Goal: Task Accomplishment & Management: Use online tool/utility

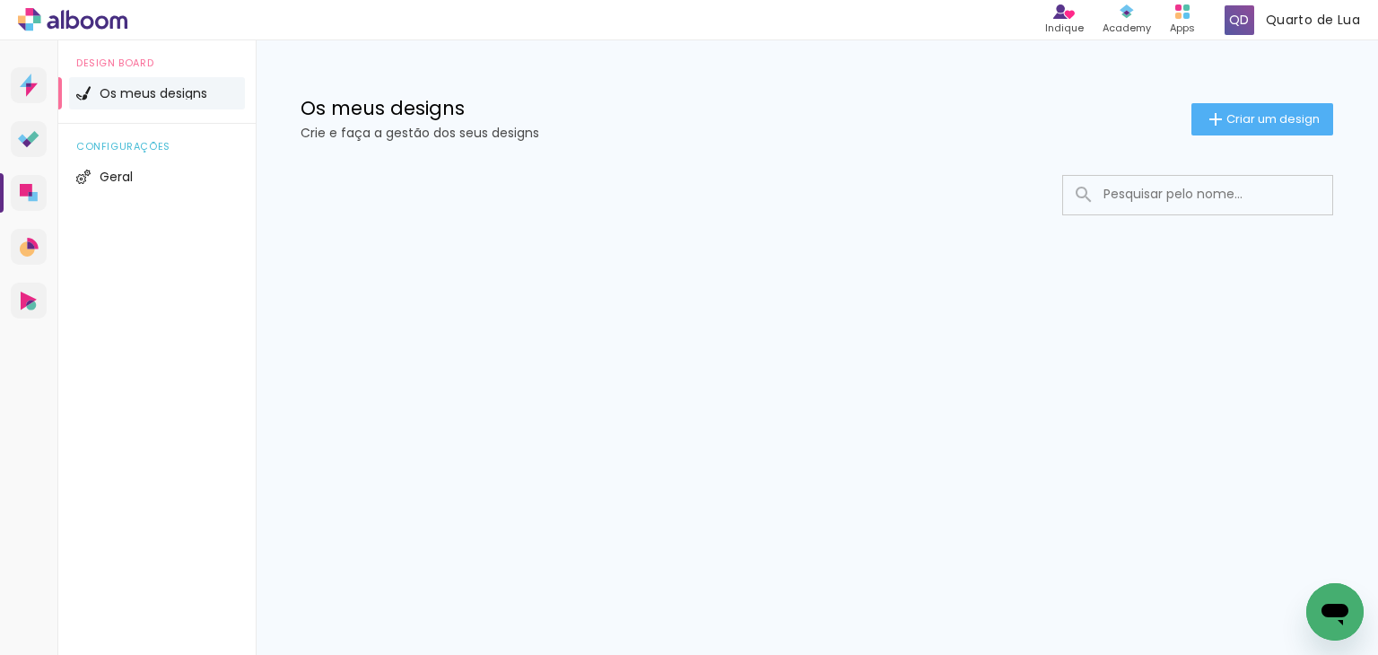
click at [1157, 190] on input at bounding box center [1223, 194] width 256 height 37
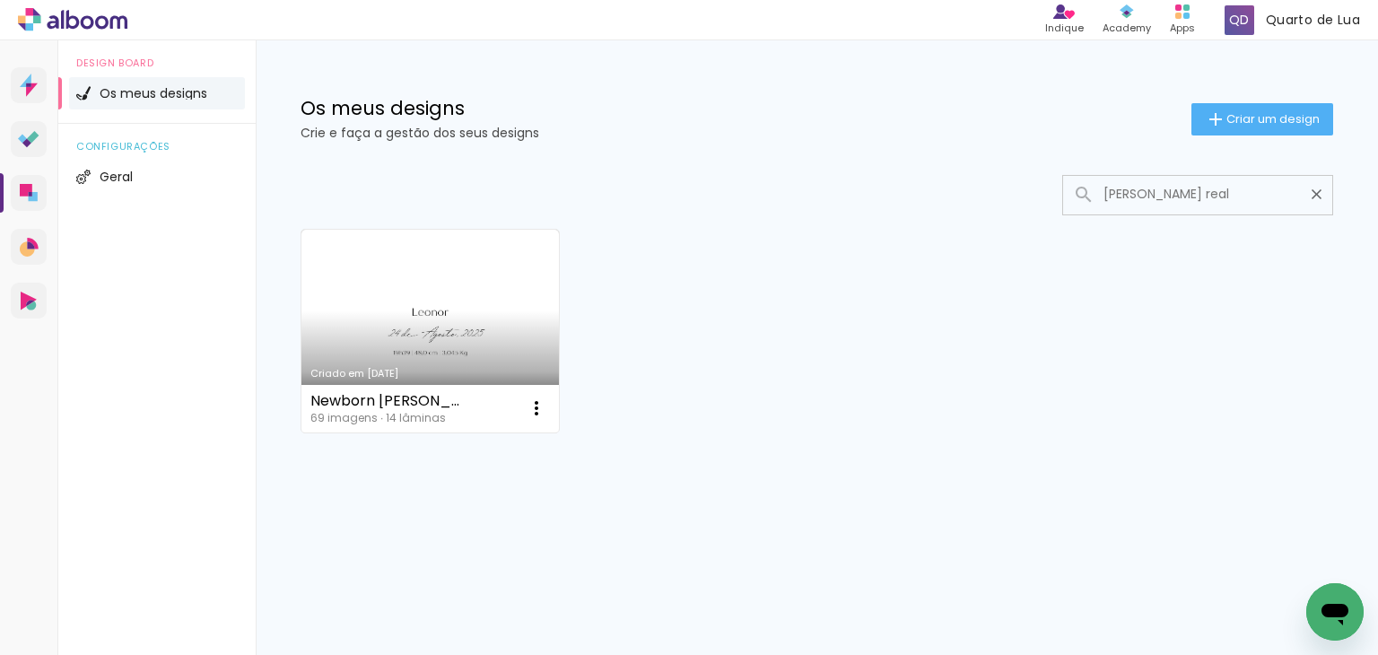
type input "[PERSON_NAME] real"
type paper-input "[PERSON_NAME] real"
click at [452, 297] on link "Criado em [DATE]" at bounding box center [430, 331] width 258 height 203
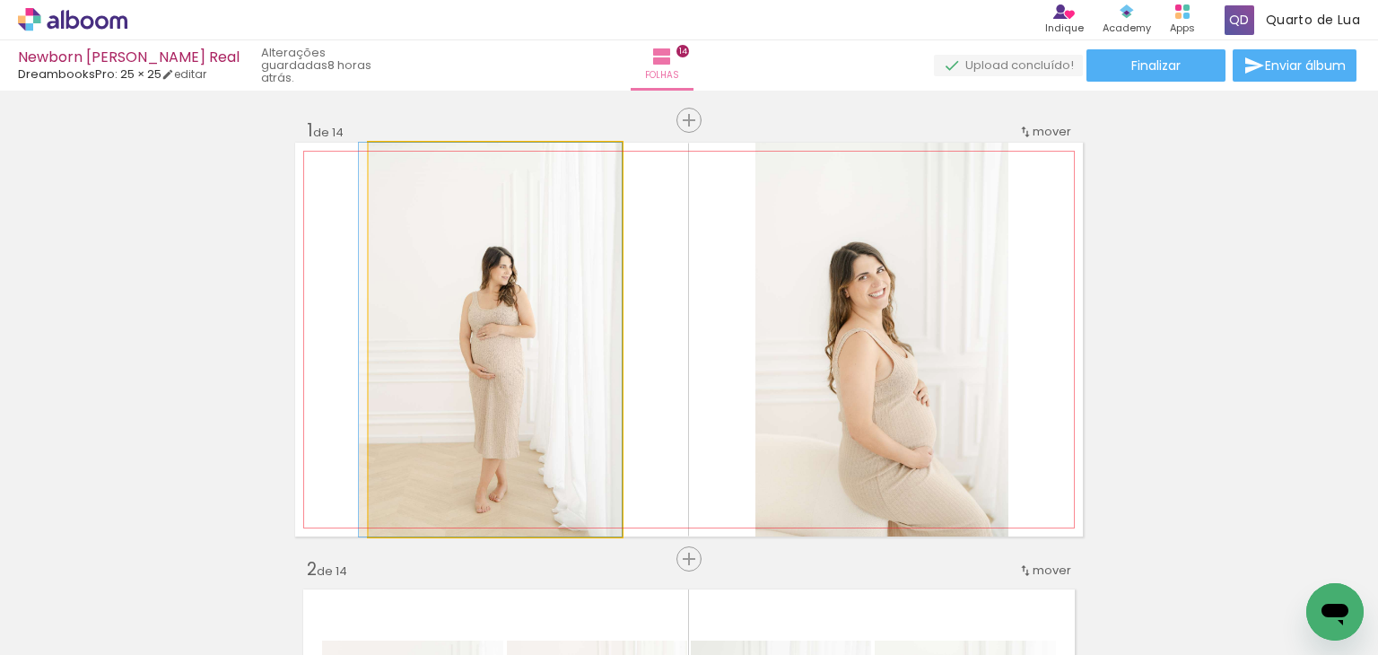
drag, startPoint x: 563, startPoint y: 249, endPoint x: 460, endPoint y: 250, distance: 103.2
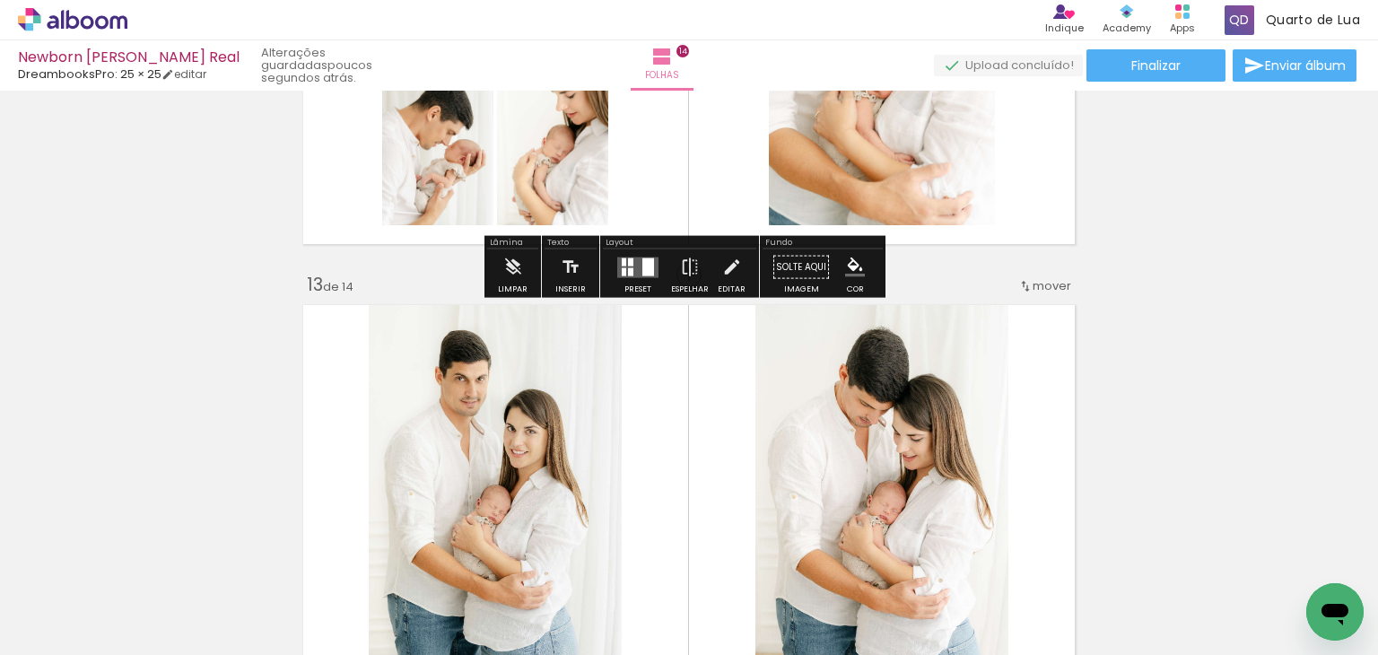
scroll to position [5195, 0]
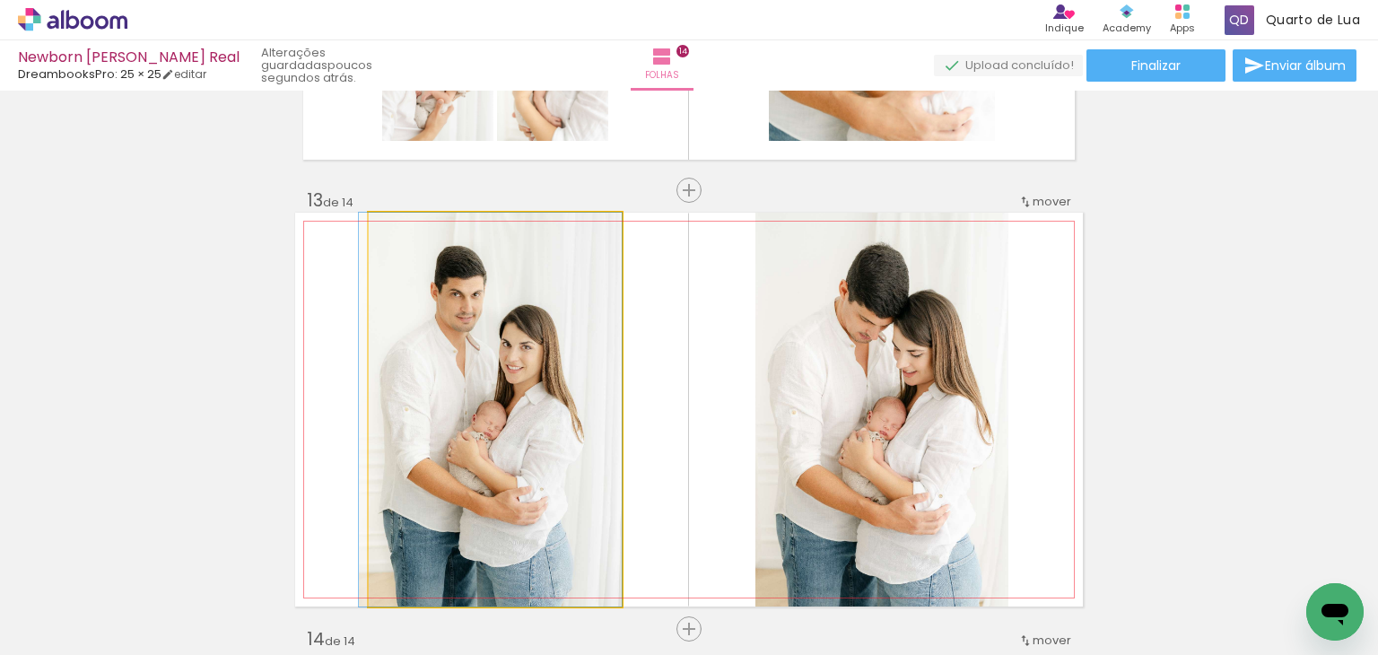
drag, startPoint x: 547, startPoint y: 337, endPoint x: 786, endPoint y: 345, distance: 238.8
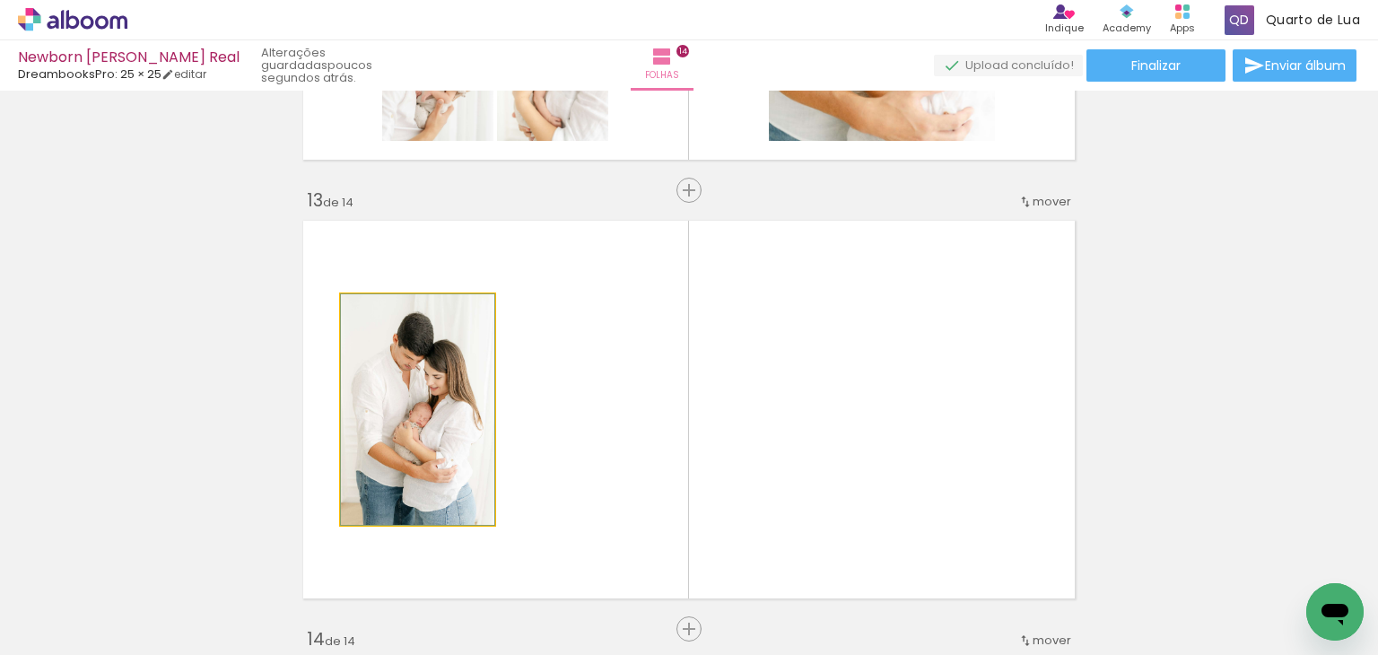
drag, startPoint x: 434, startPoint y: 376, endPoint x: 248, endPoint y: 380, distance: 186.7
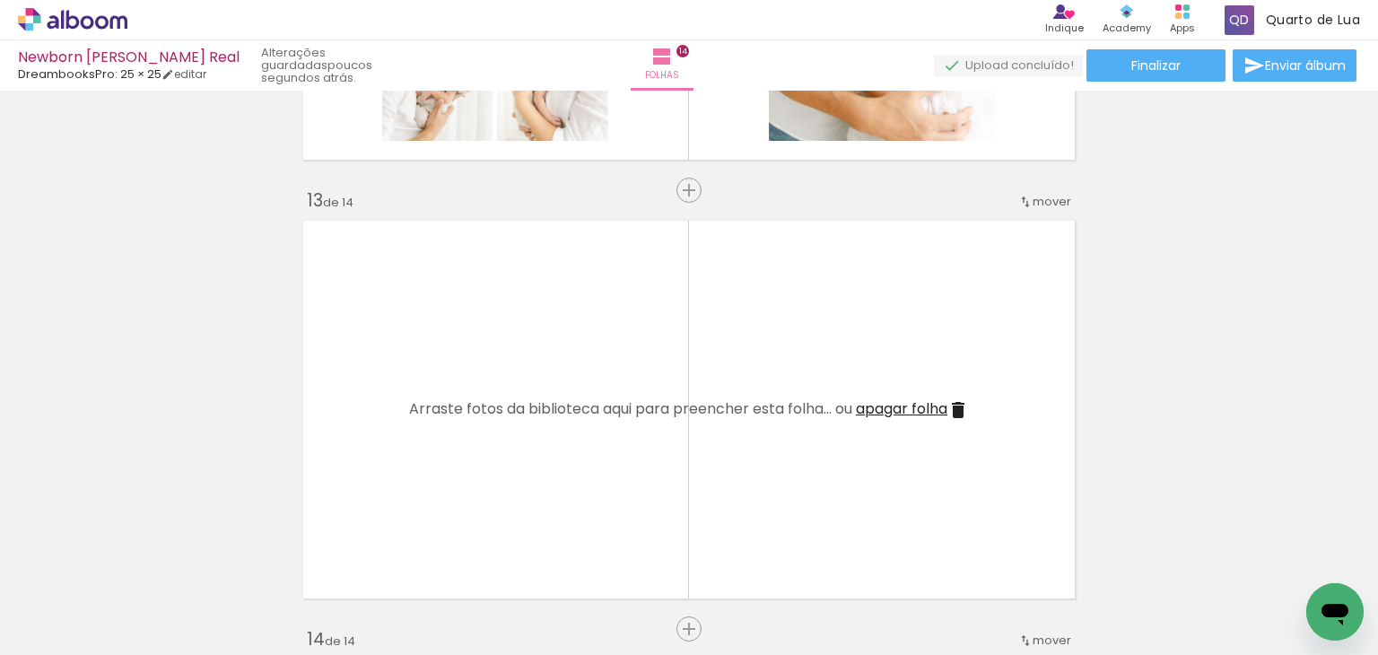
click at [879, 411] on span "apagar folha" at bounding box center [902, 408] width 92 height 21
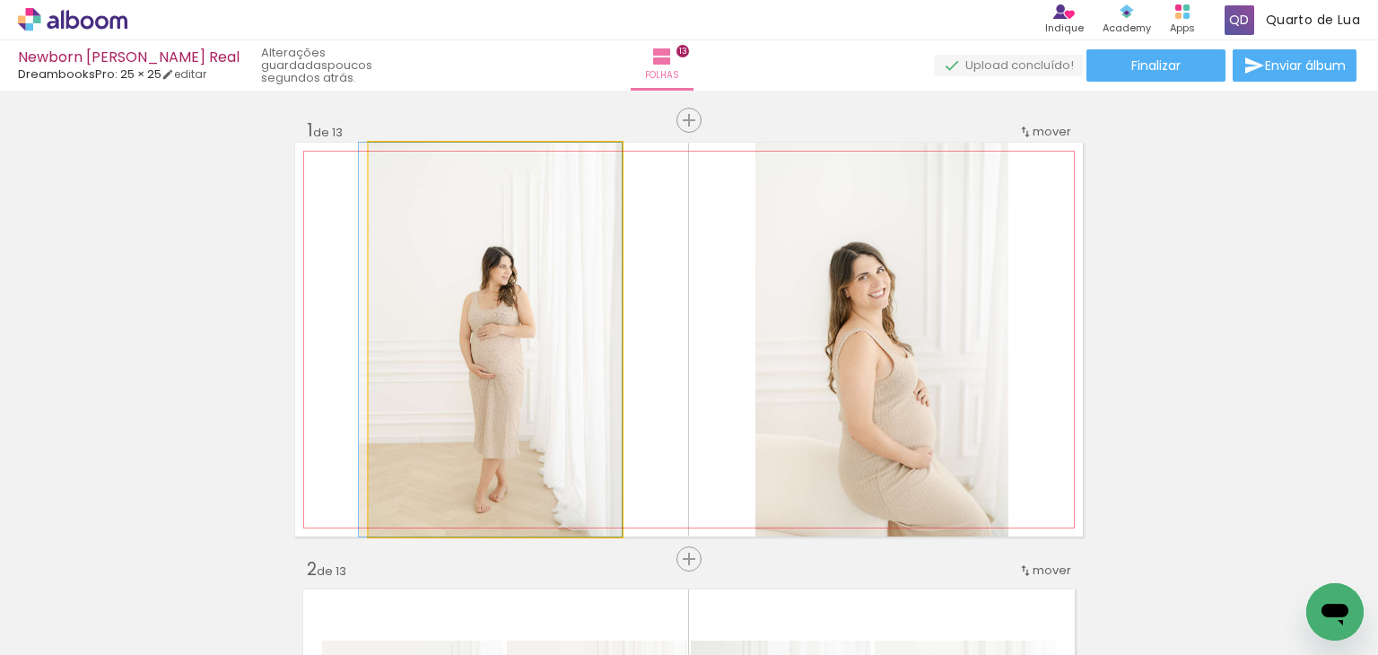
drag, startPoint x: 467, startPoint y: 258, endPoint x: 716, endPoint y: 249, distance: 249.6
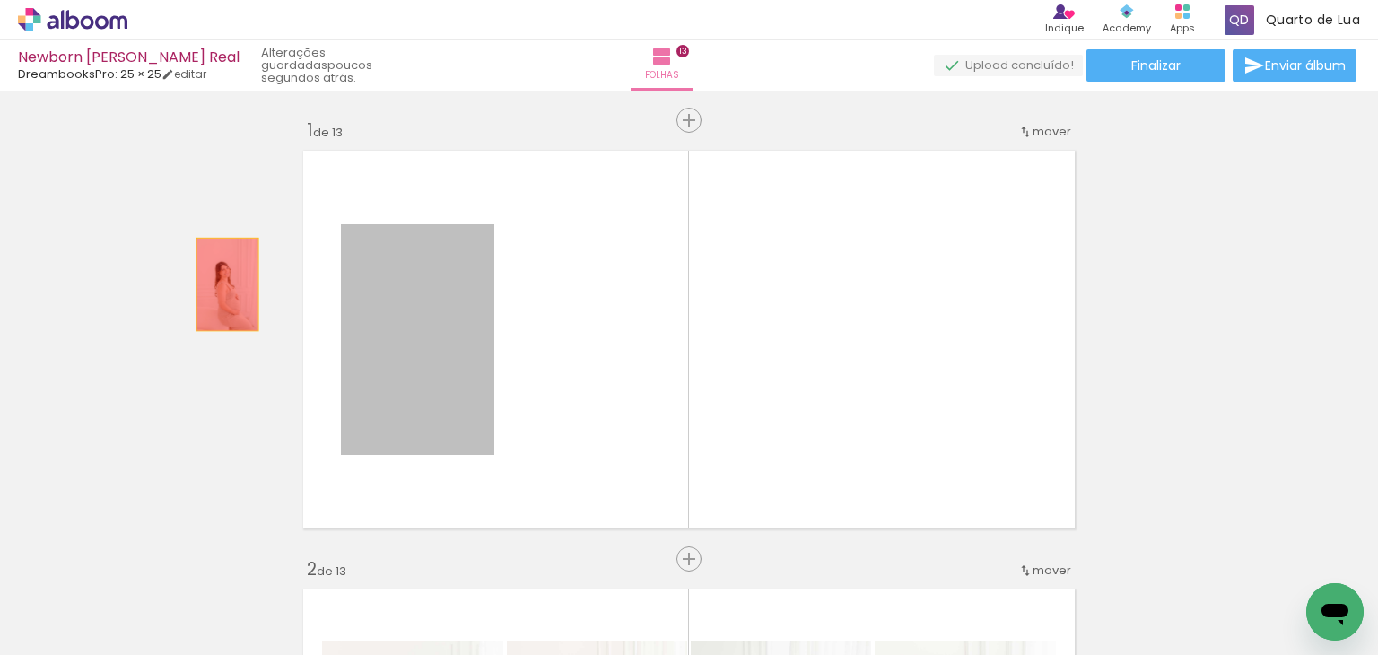
drag, startPoint x: 421, startPoint y: 284, endPoint x: 136, endPoint y: 290, distance: 284.5
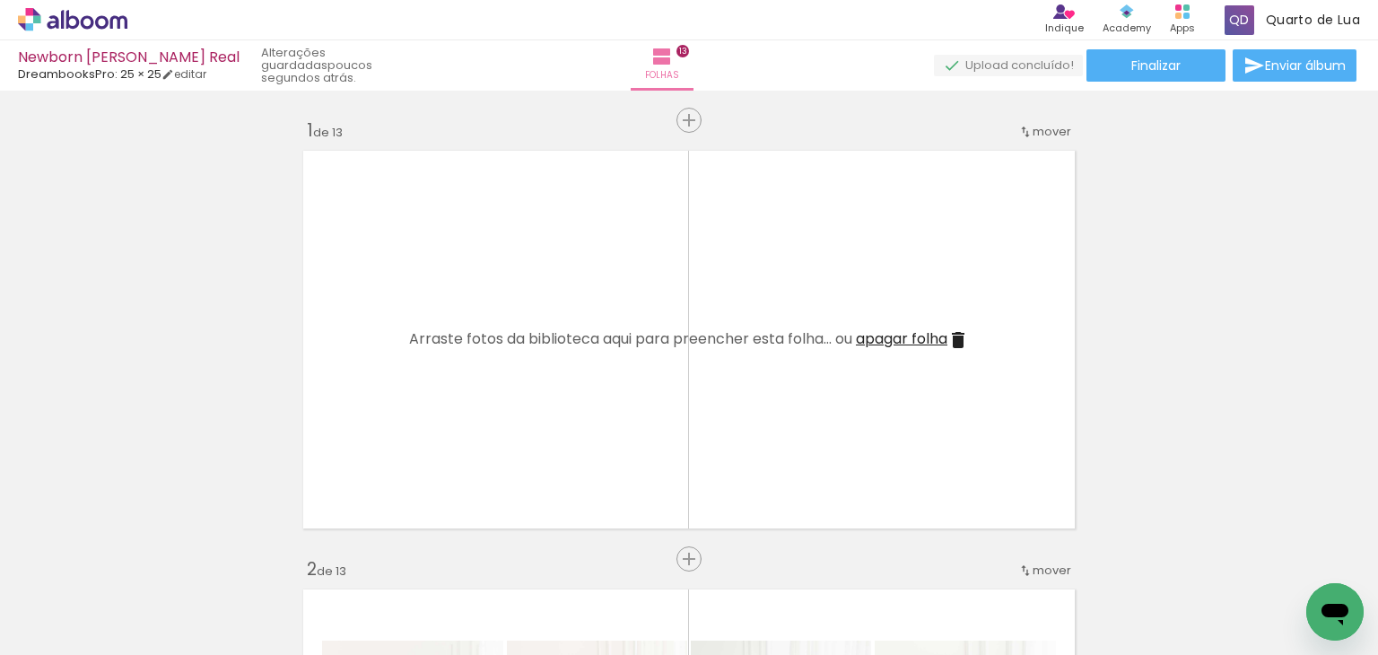
click at [904, 336] on span "apagar folha" at bounding box center [902, 338] width 92 height 21
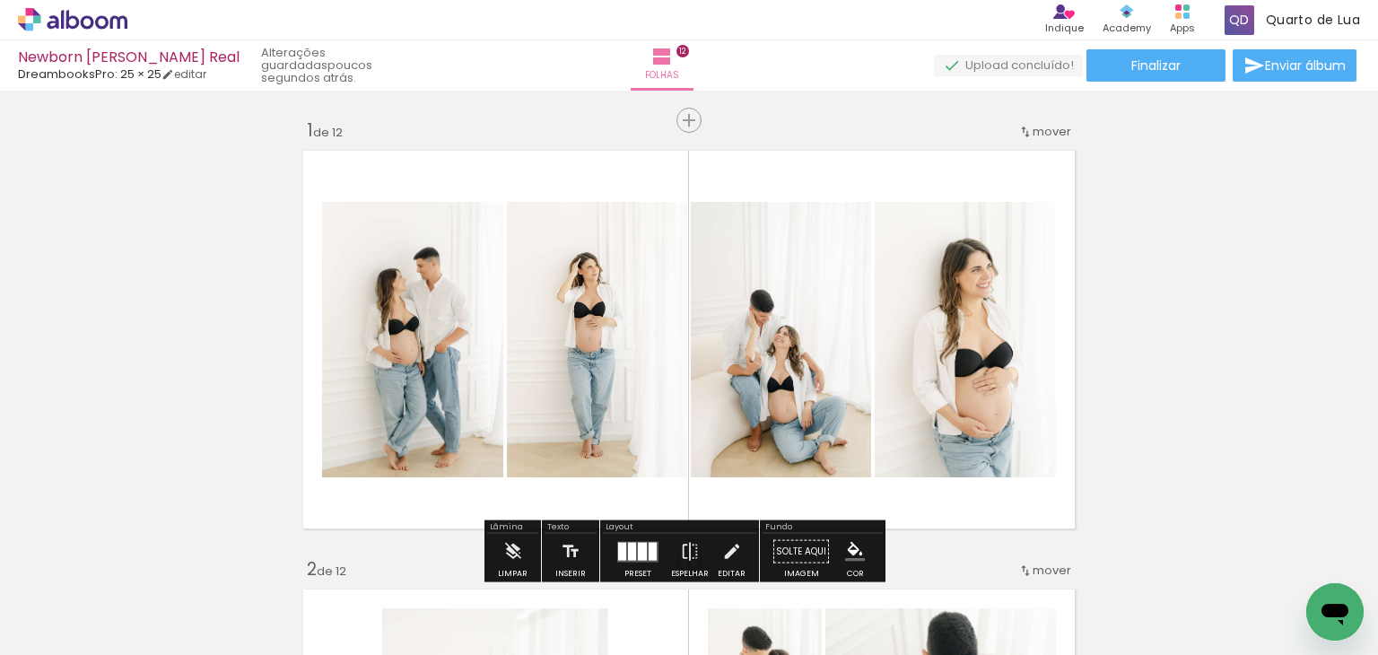
click at [1033, 129] on span "mover" at bounding box center [1052, 131] width 39 height 17
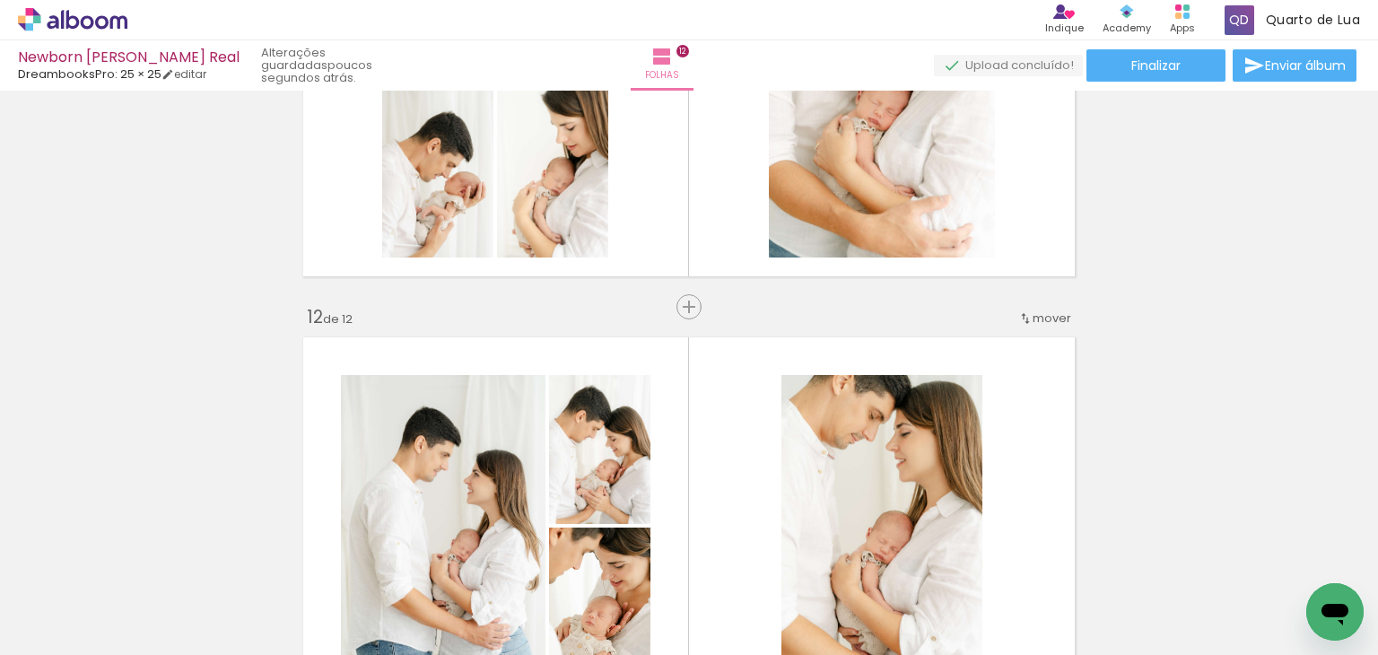
scroll to position [4666, 0]
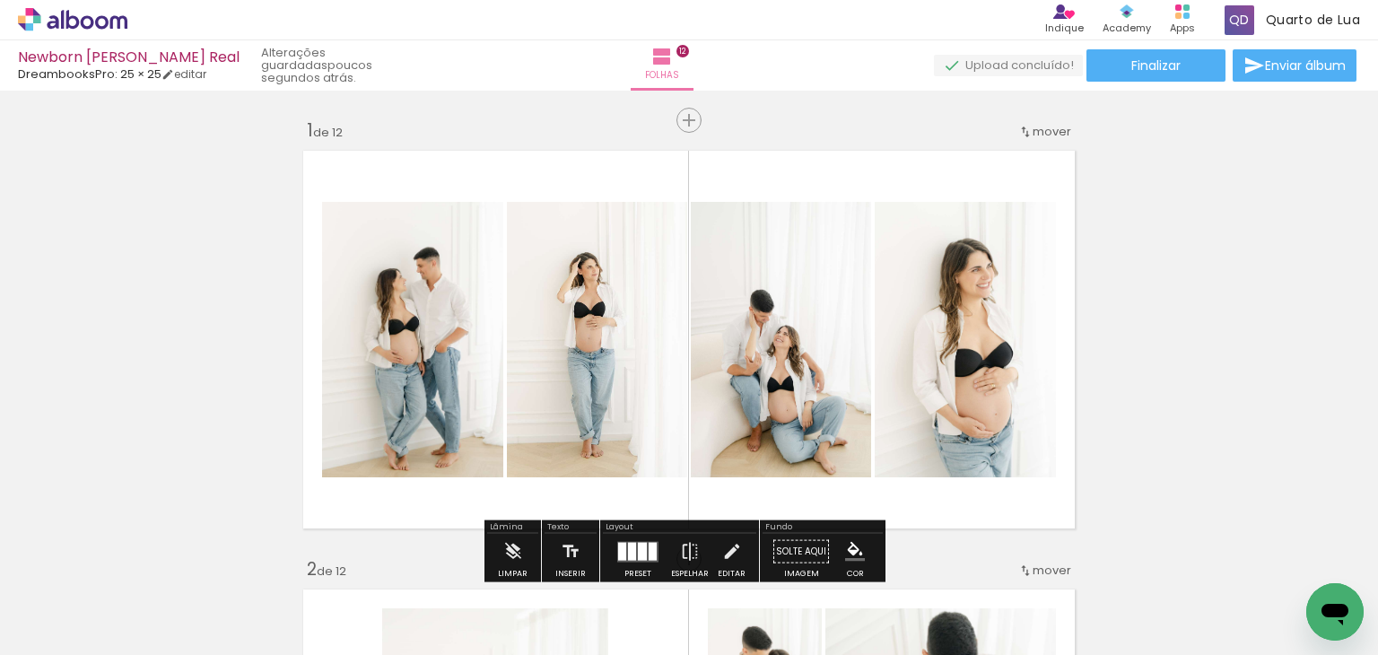
click at [1043, 133] on span "mover" at bounding box center [1052, 131] width 39 height 17
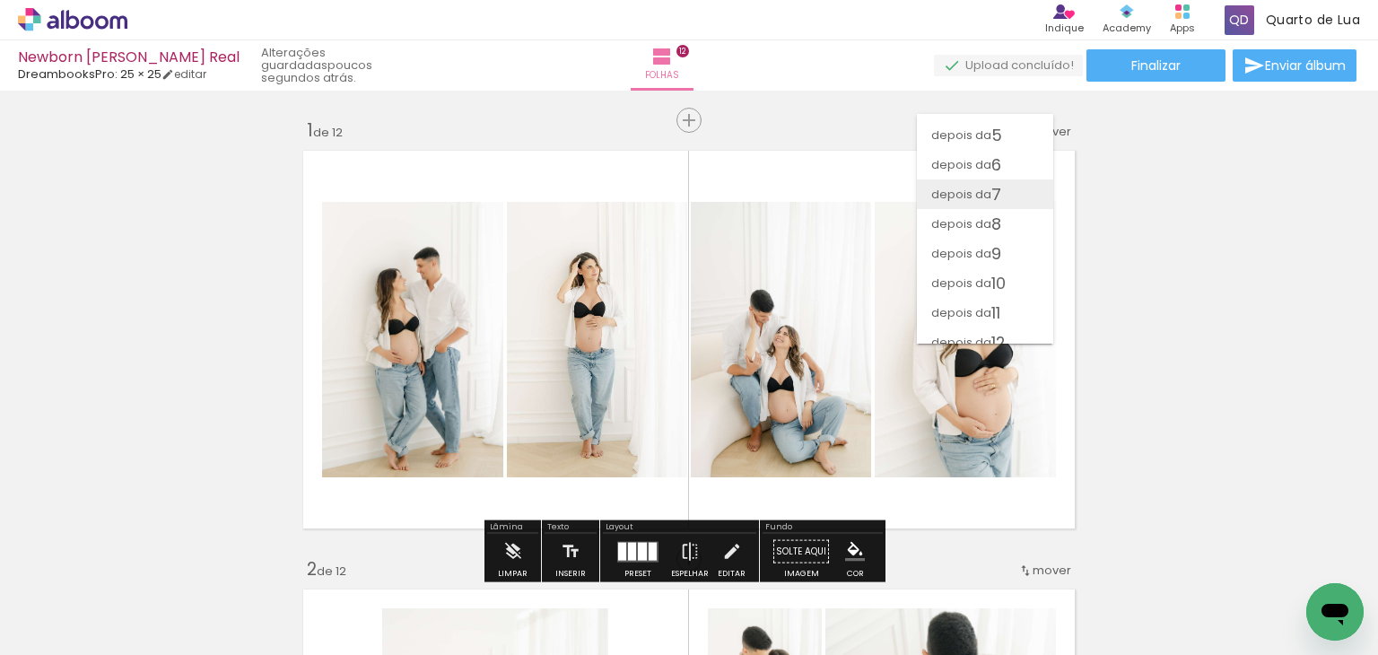
scroll to position [126, 0]
click at [1013, 292] on paper-item "depois da 11" at bounding box center [985, 299] width 136 height 30
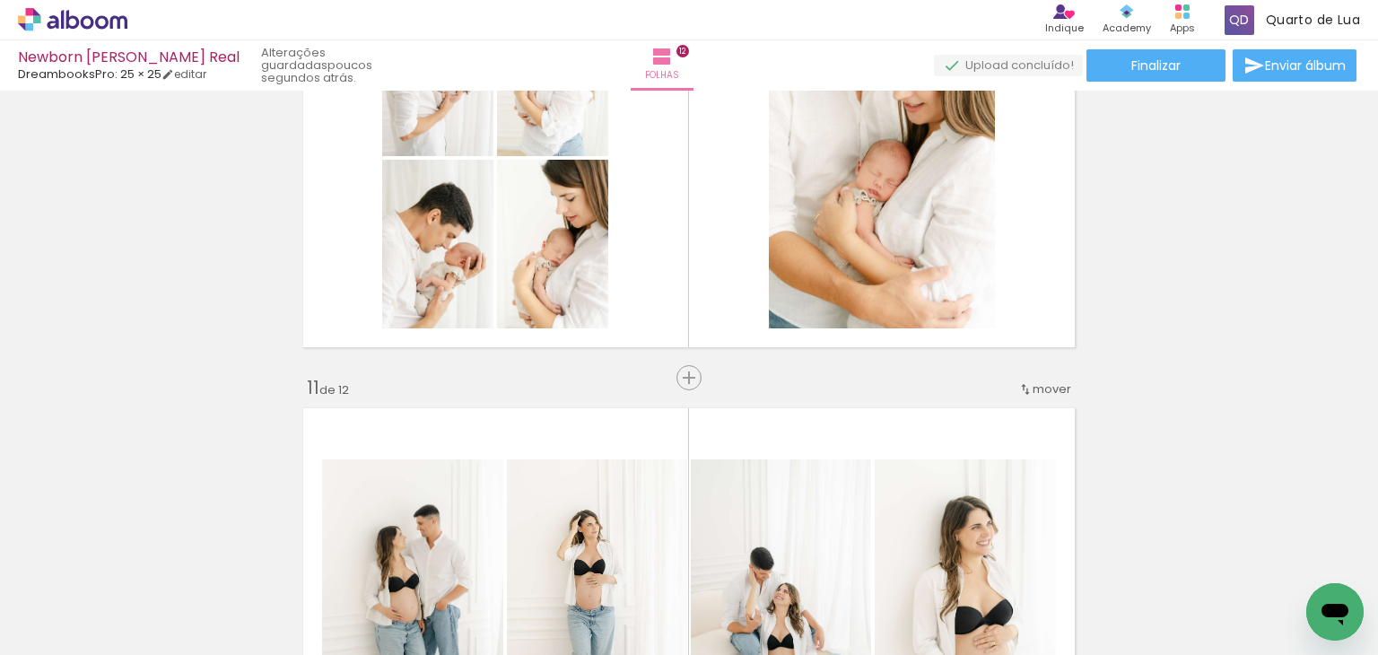
scroll to position [4142, 0]
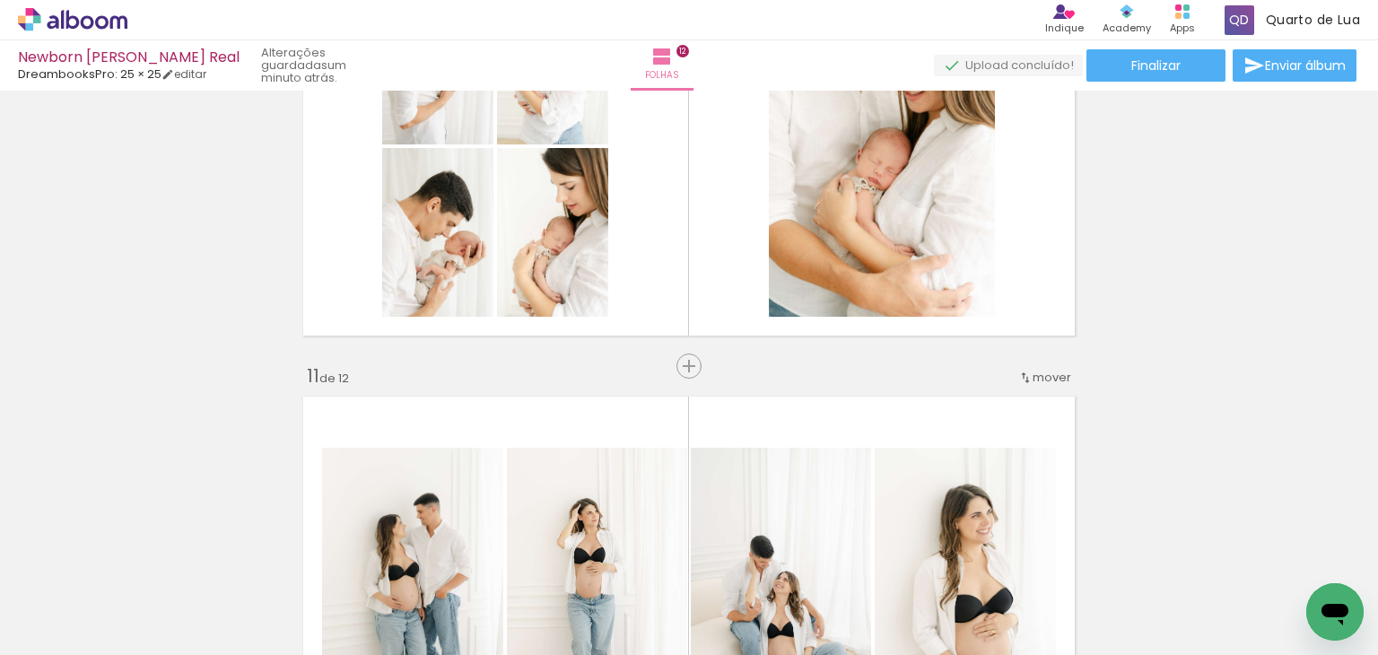
click at [1020, 376] on iron-icon at bounding box center [1025, 378] width 14 height 14
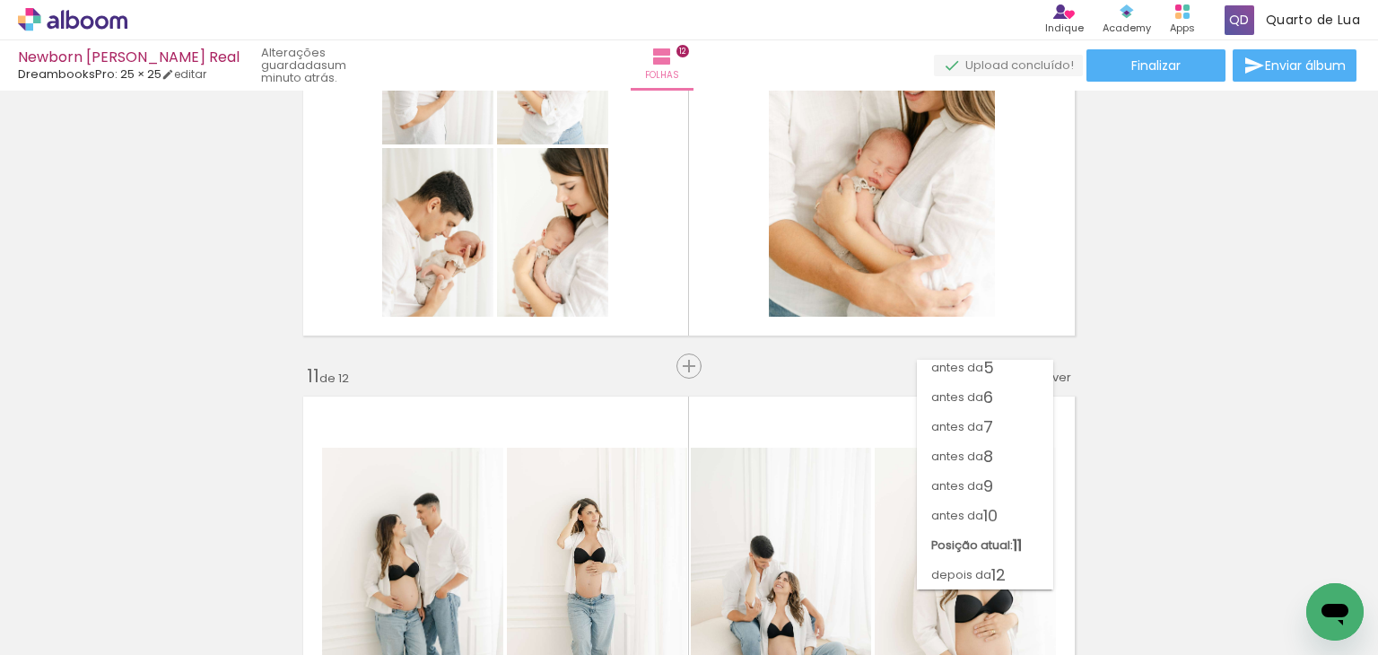
scroll to position [126, 0]
click at [990, 511] on span "10" at bounding box center [990, 516] width 14 height 30
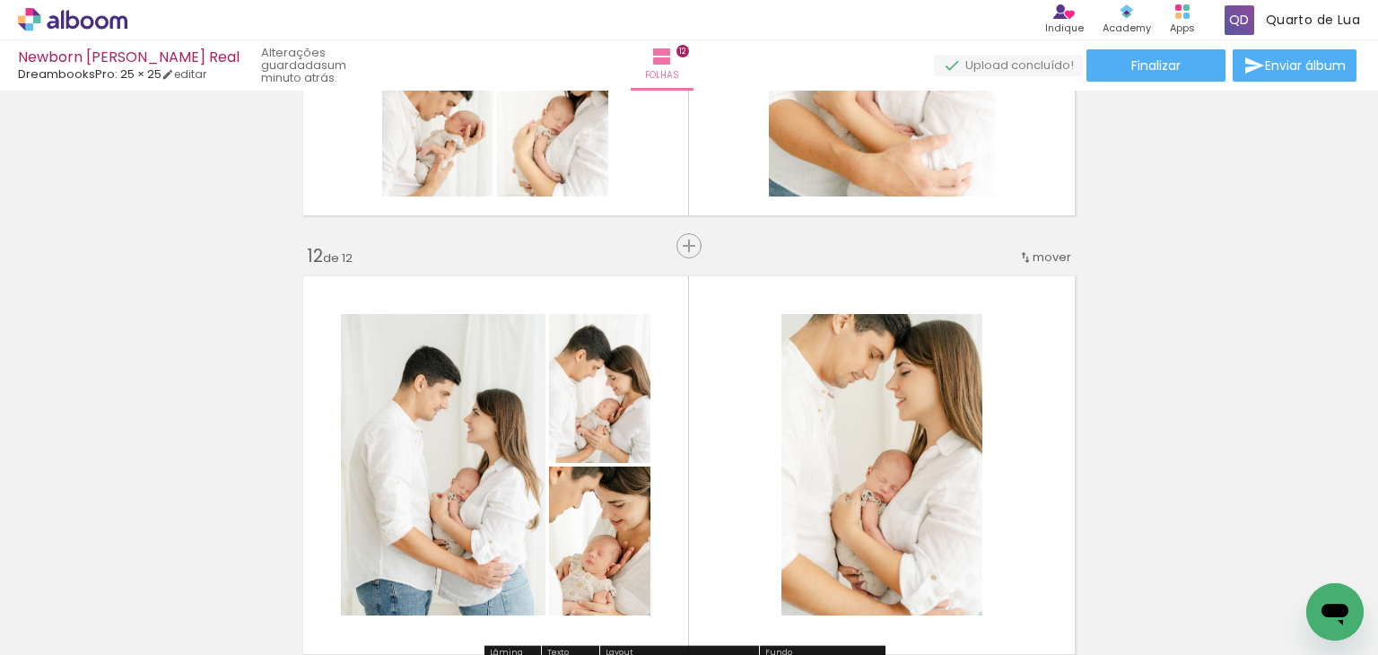
scroll to position [4599, 0]
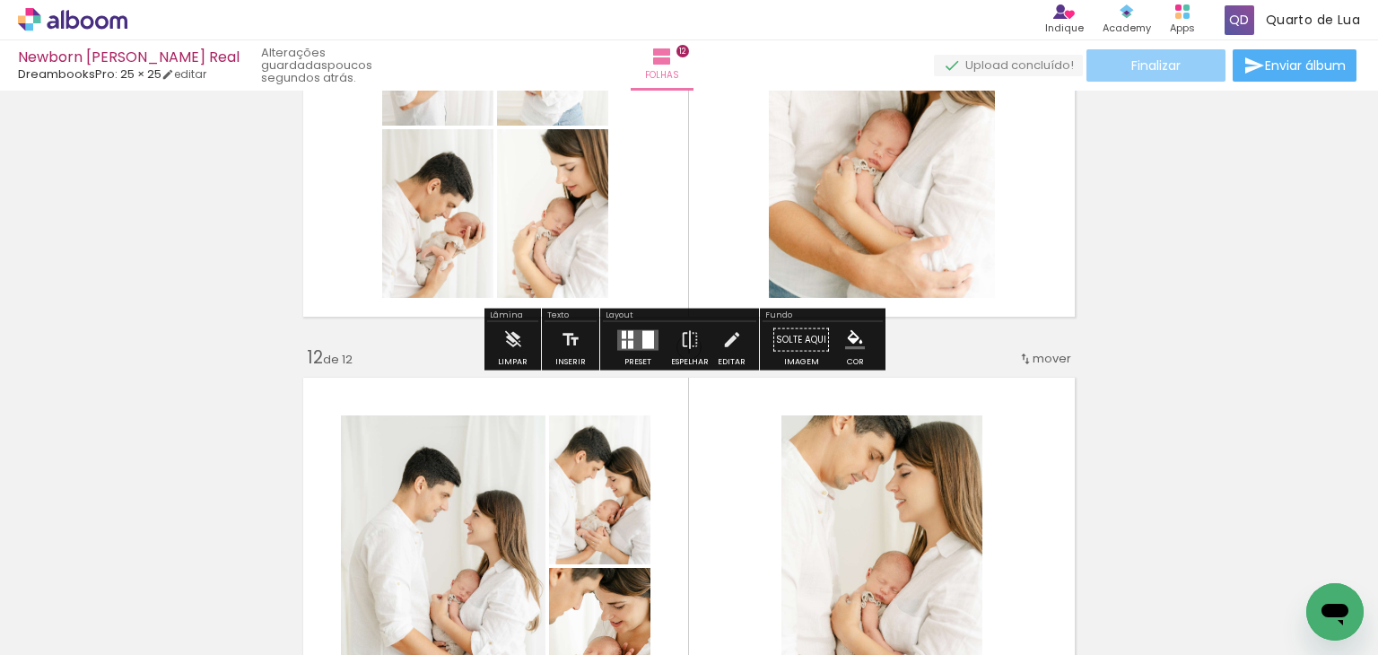
click at [1195, 59] on paper-button "Finalizar" at bounding box center [1156, 65] width 139 height 32
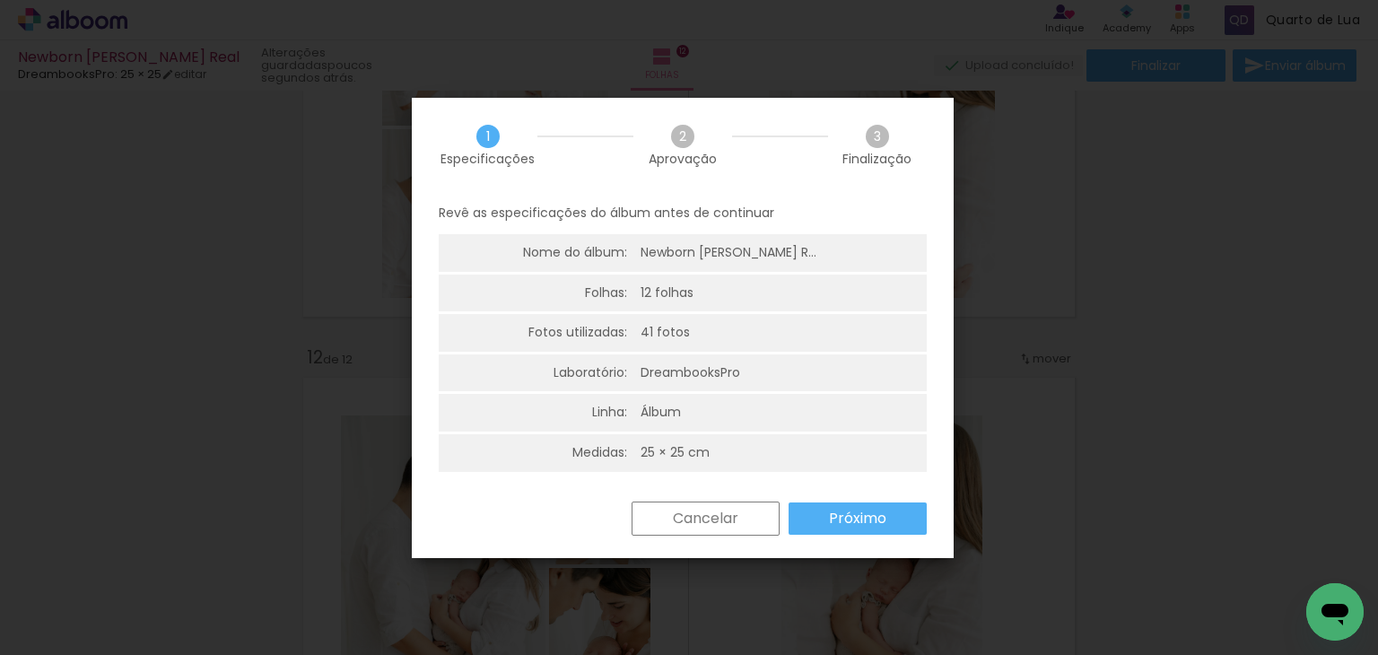
click at [0, 0] on slot "Próximo" at bounding box center [0, 0] width 0 height 0
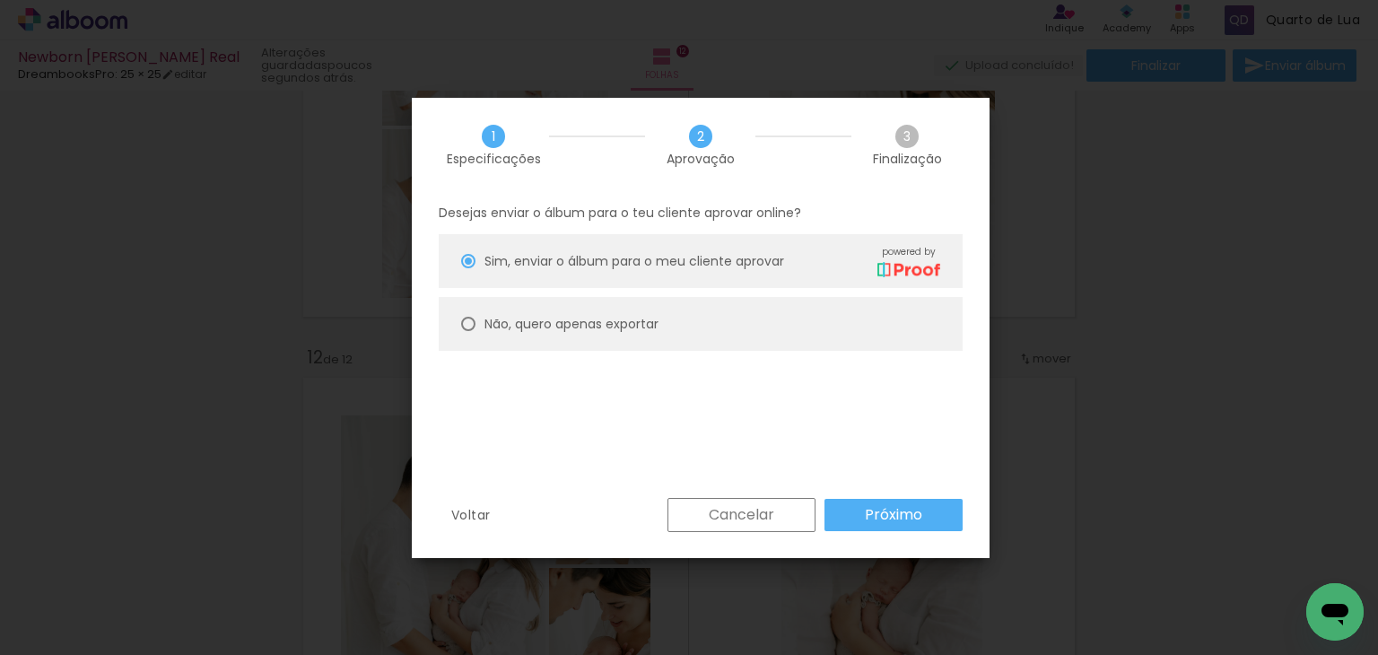
click at [845, 512] on paper-button "Próximo" at bounding box center [894, 515] width 138 height 32
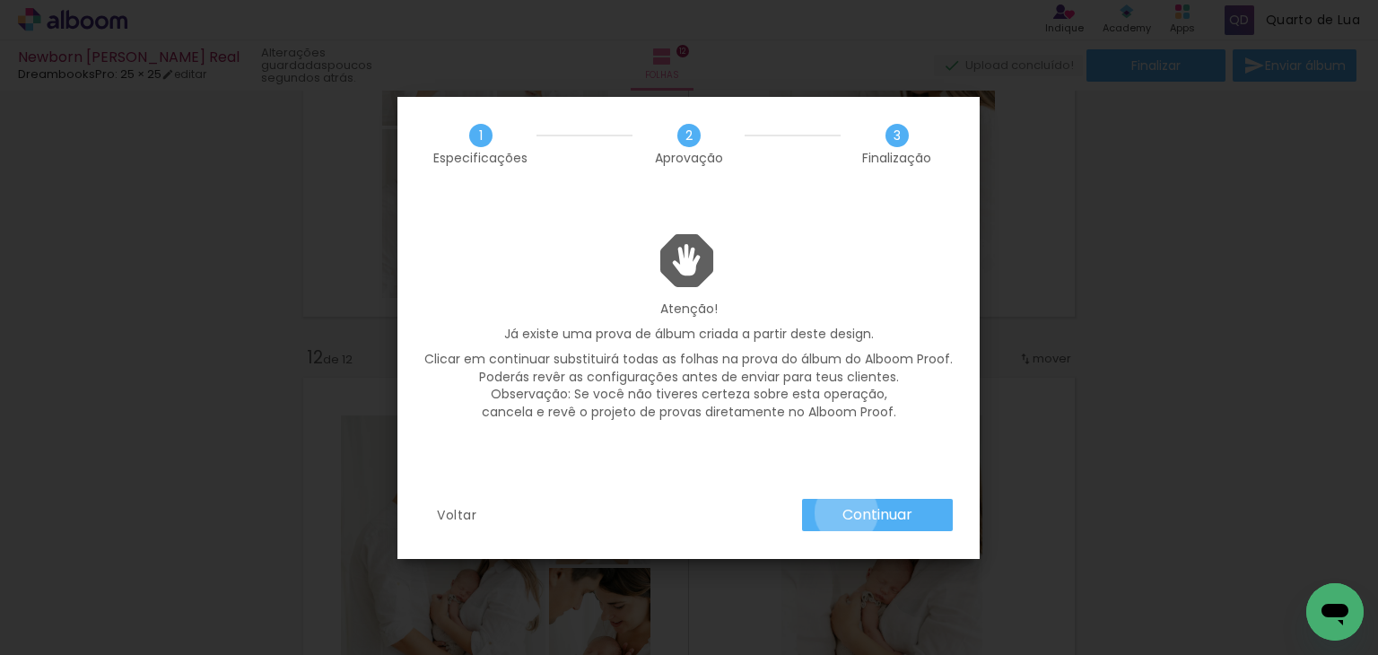
click at [0, 0] on slot "Continuar" at bounding box center [0, 0] width 0 height 0
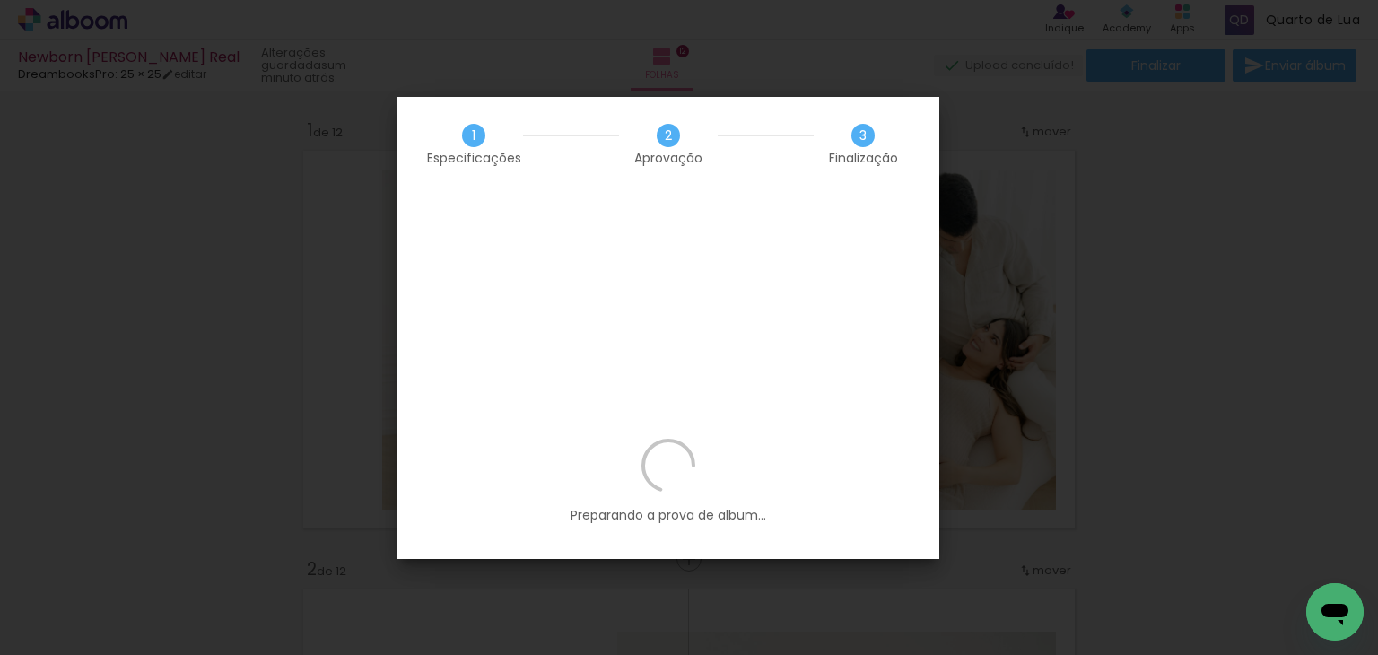
scroll to position [4599, 0]
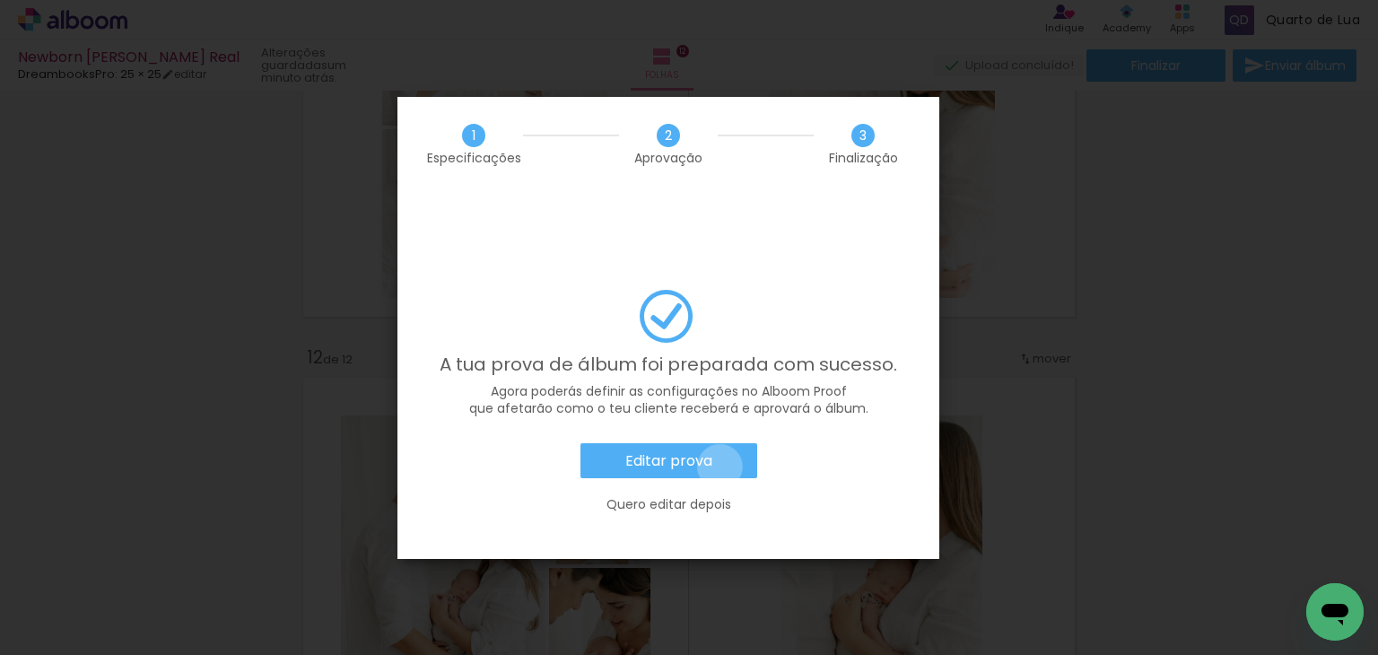
click at [720, 443] on paper-button "Editar prova" at bounding box center [669, 461] width 177 height 36
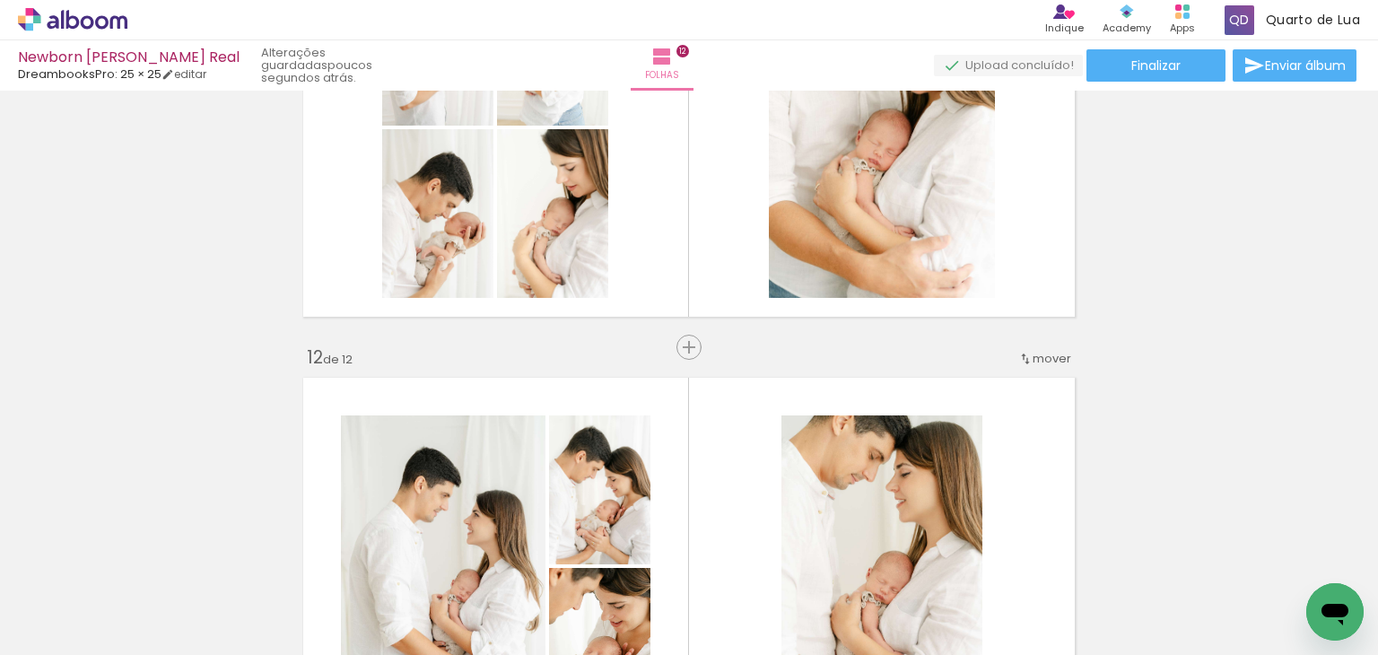
click at [91, 26] on icon at bounding box center [87, 21] width 13 height 13
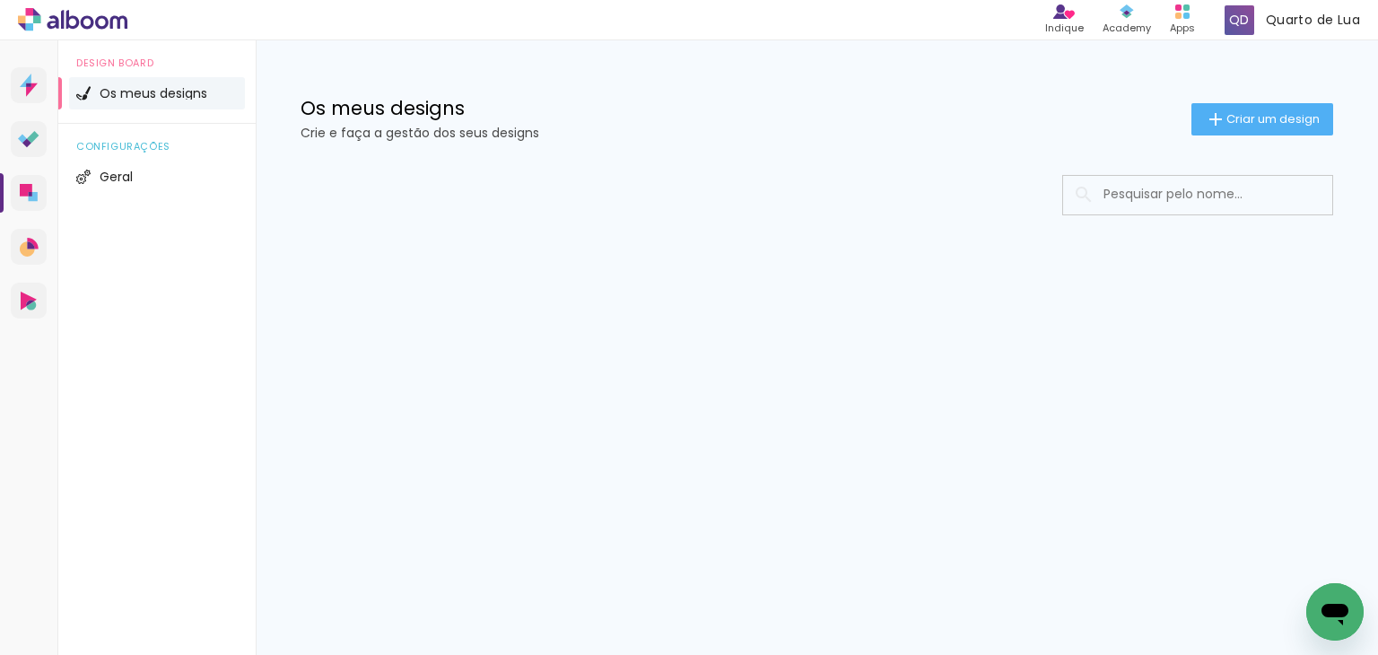
click at [1126, 197] on input at bounding box center [1223, 194] width 256 height 37
type input "sofia"
type paper-input "sofia"
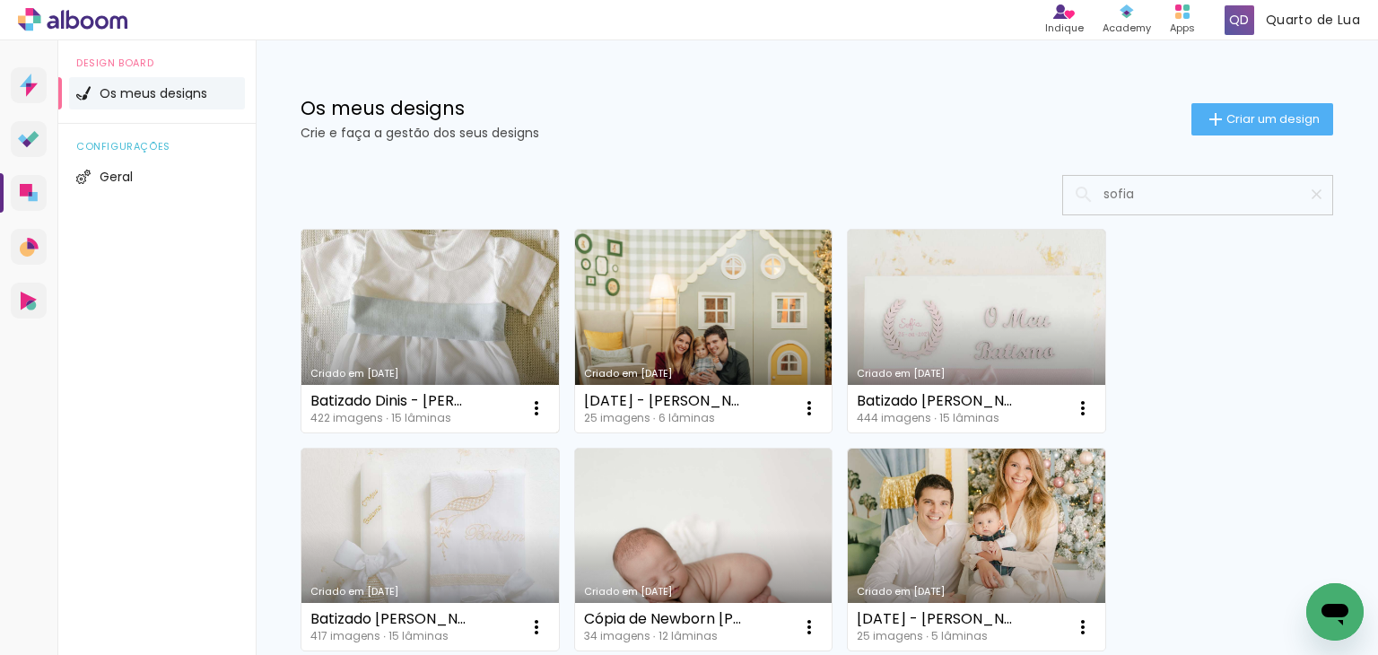
click at [417, 342] on link "Criado em [DATE]" at bounding box center [430, 331] width 258 height 203
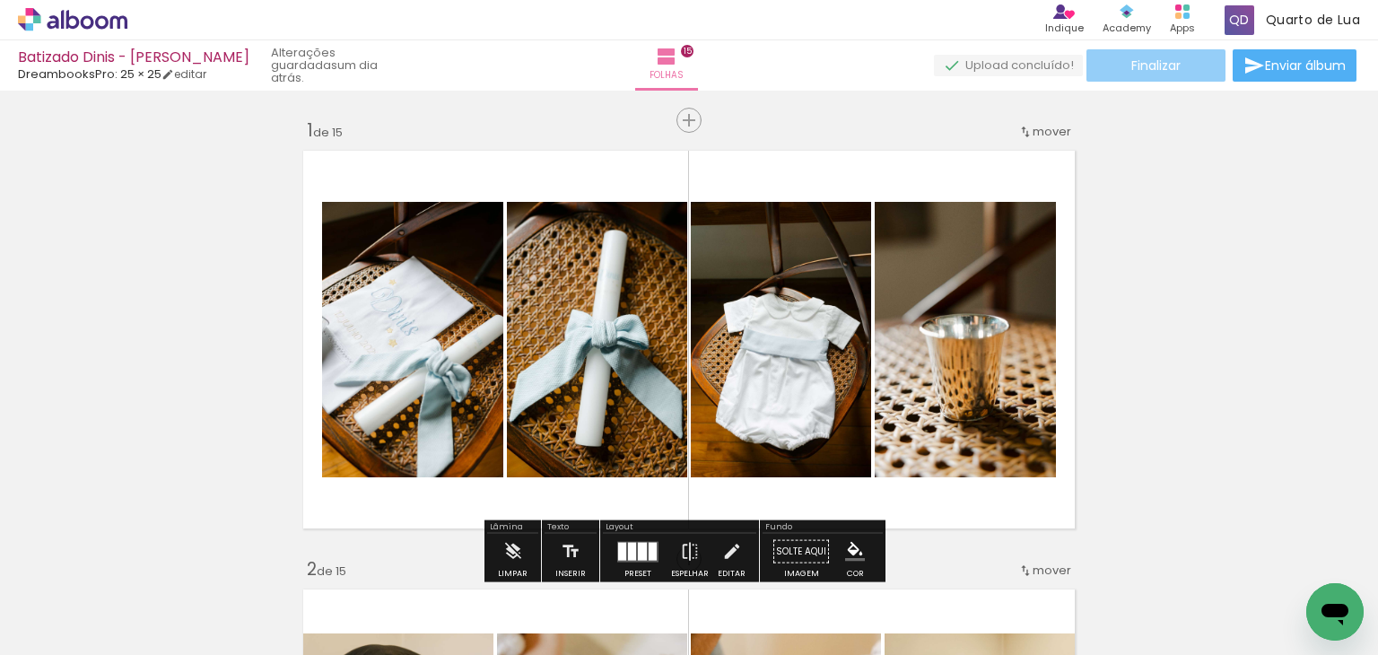
click at [1152, 55] on paper-button "Finalizar" at bounding box center [1156, 65] width 139 height 32
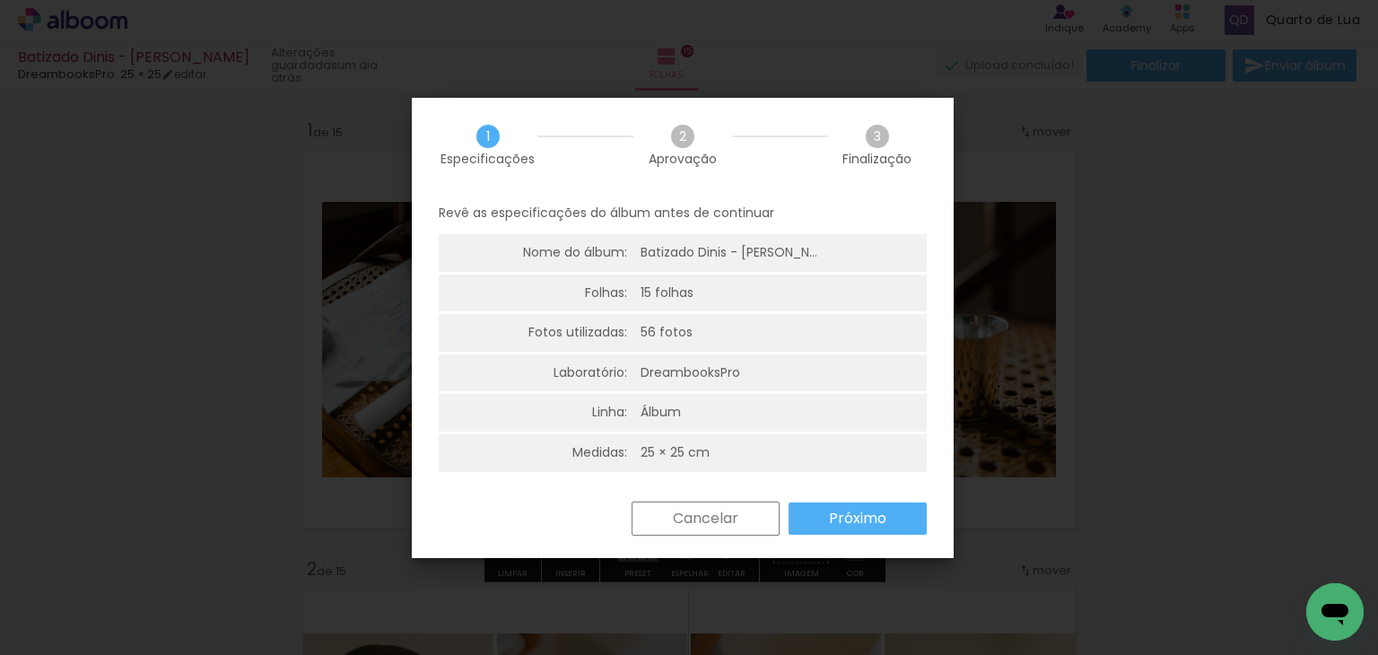
click at [0, 0] on slot "Próximo" at bounding box center [0, 0] width 0 height 0
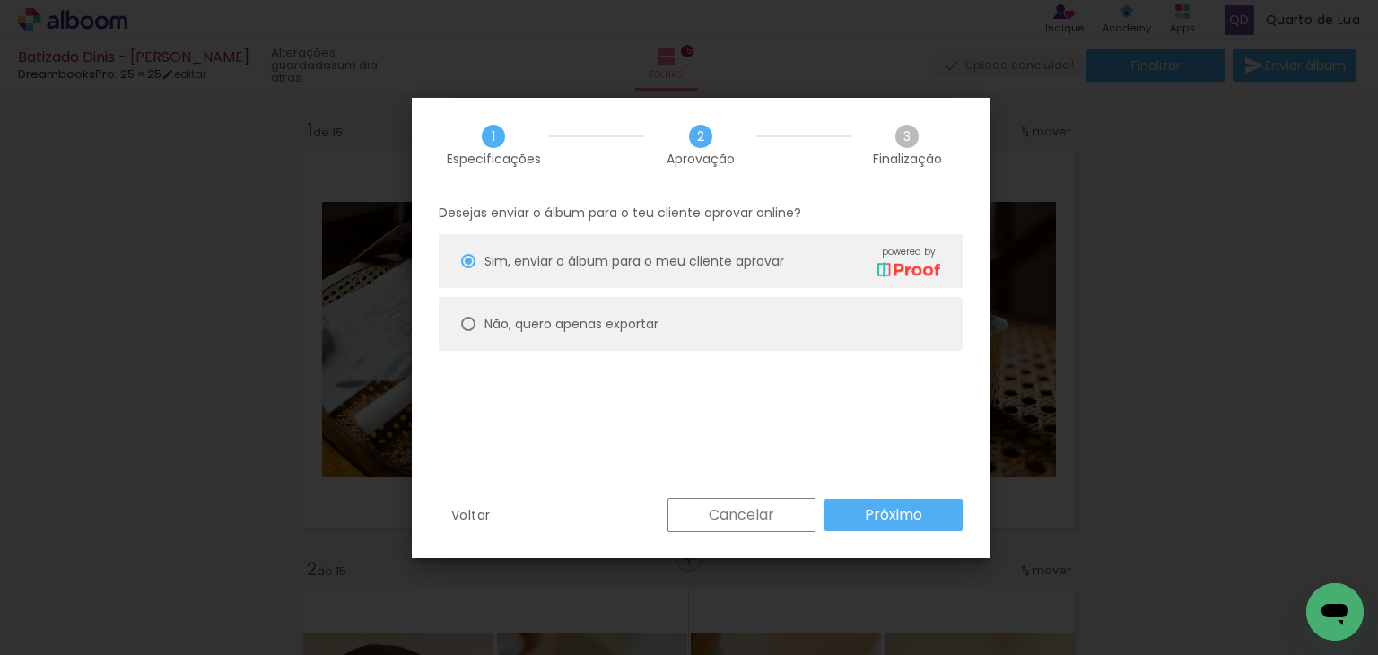
click at [0, 0] on slot "Não, quero apenas exportar" at bounding box center [0, 0] width 0 height 0
type paper-radio-button "on"
click at [0, 0] on paper-button "Próximo" at bounding box center [0, 0] width 0 height 0
type input "Alta, 300 DPI"
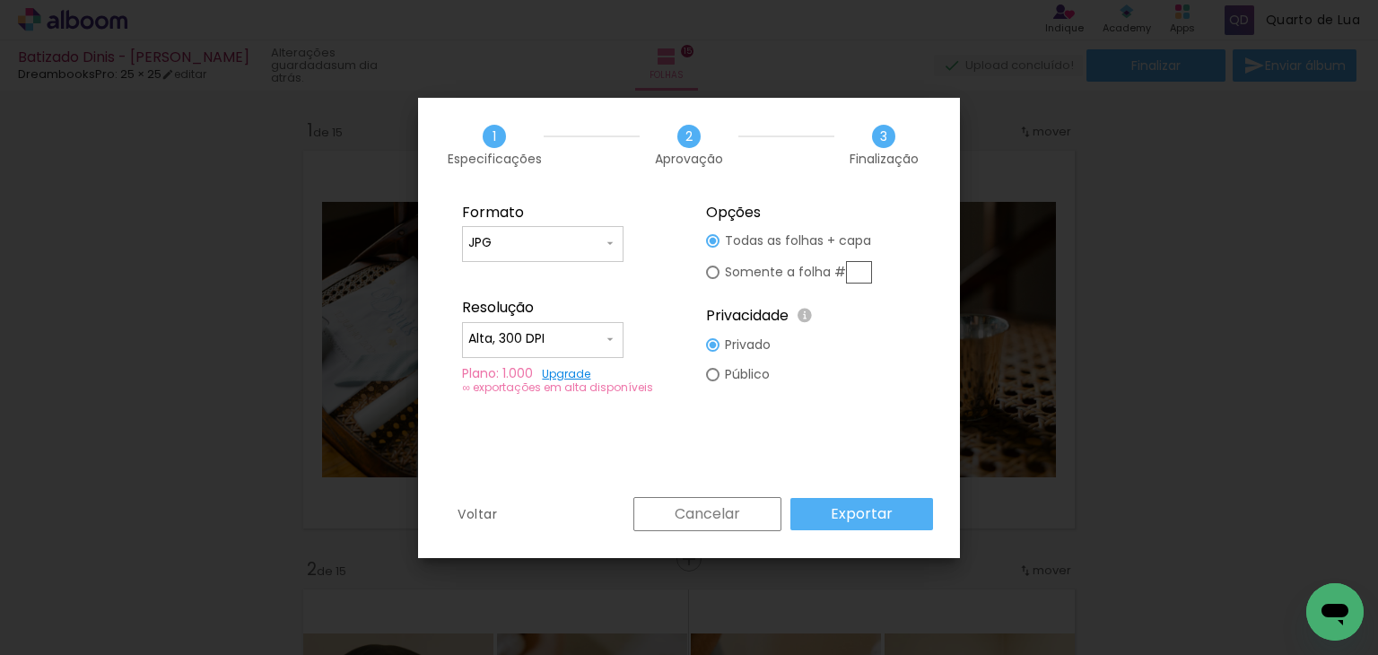
click at [0, 0] on slot "Exportar" at bounding box center [0, 0] width 0 height 0
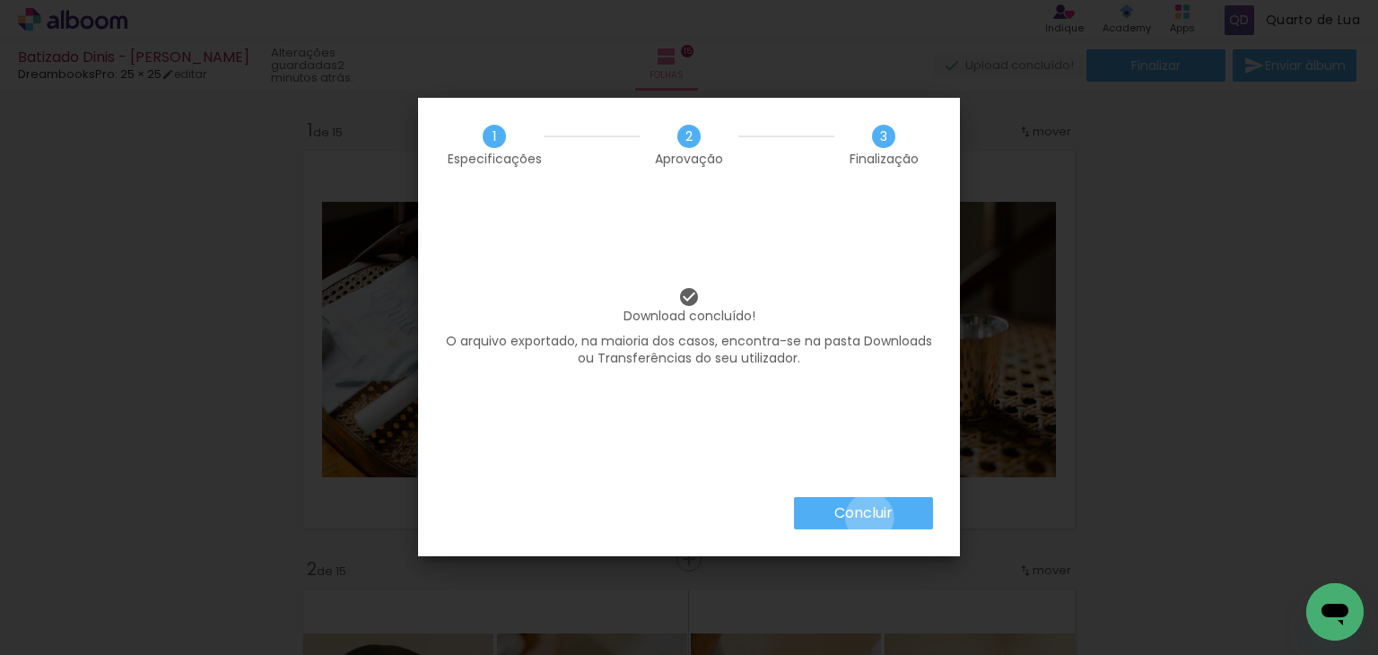
click at [0, 0] on slot "Concluir" at bounding box center [0, 0] width 0 height 0
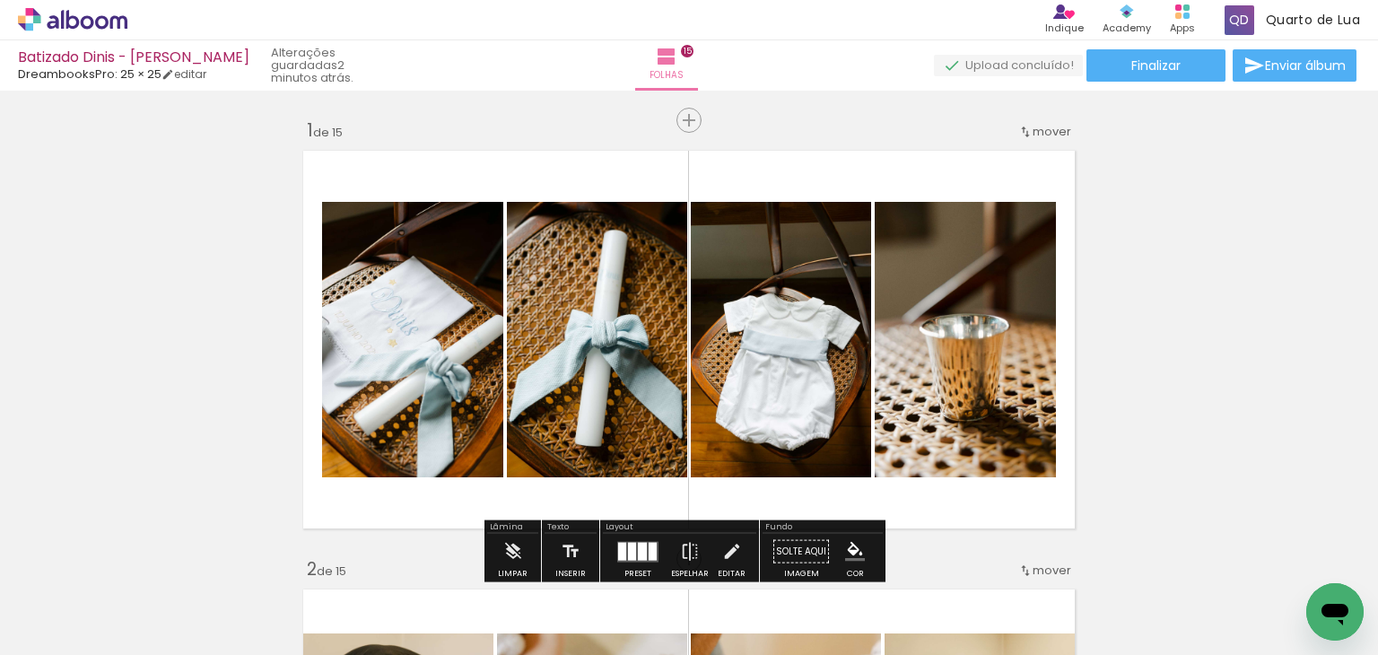
click at [100, 25] on icon at bounding box center [72, 19] width 109 height 23
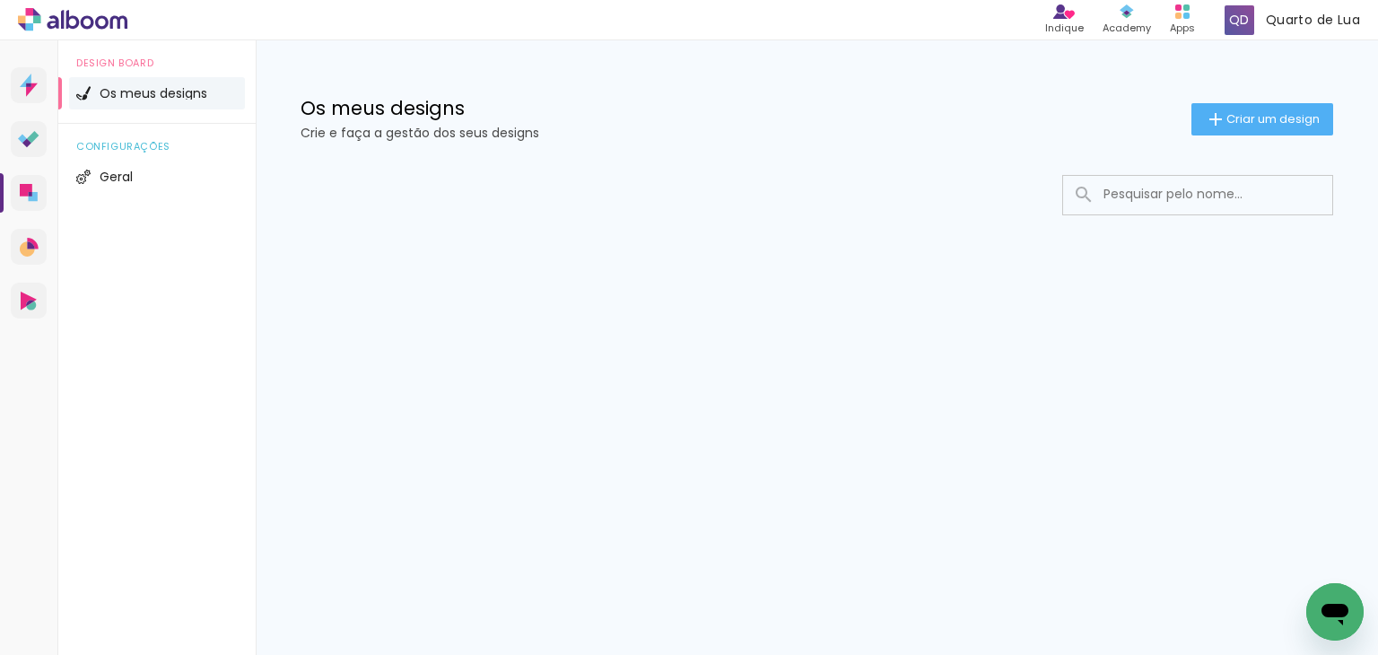
click at [1175, 204] on input at bounding box center [1223, 194] width 256 height 37
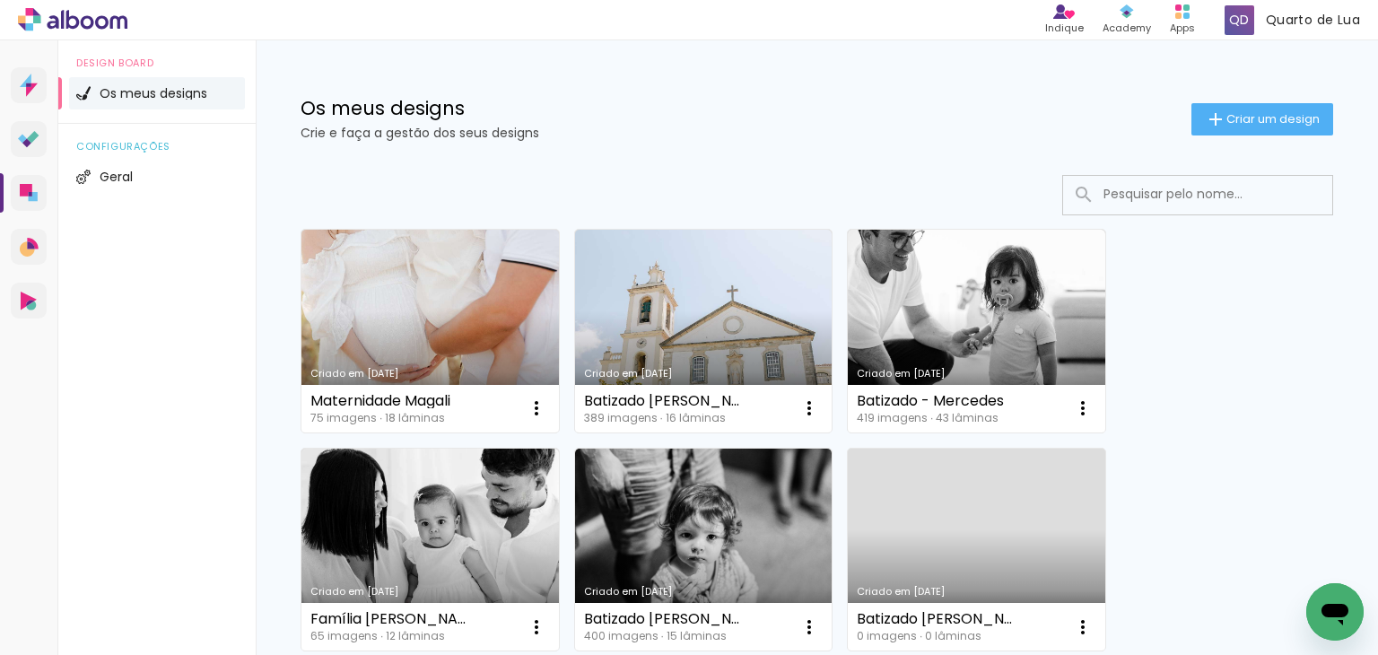
click at [1155, 198] on input at bounding box center [1223, 194] width 256 height 37
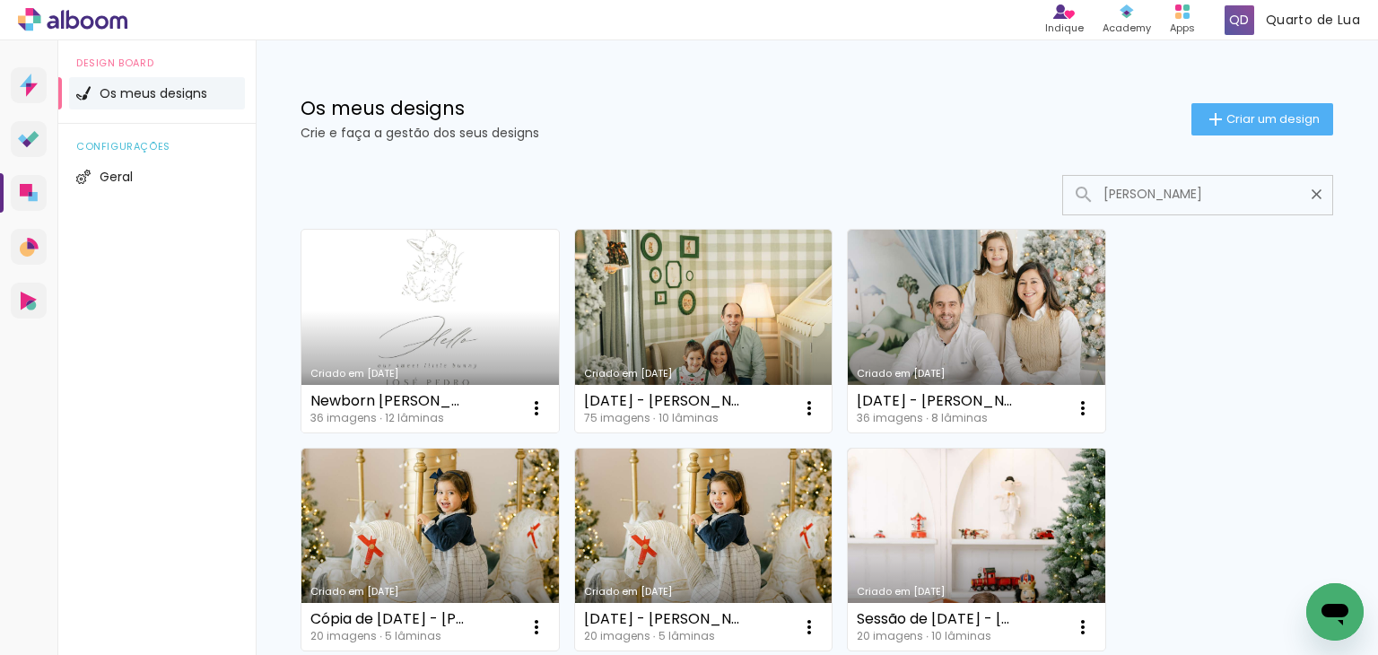
type input "[PERSON_NAME]"
type paper-input "[PERSON_NAME]"
click at [467, 325] on link "Criado em [DATE]" at bounding box center [430, 331] width 258 height 203
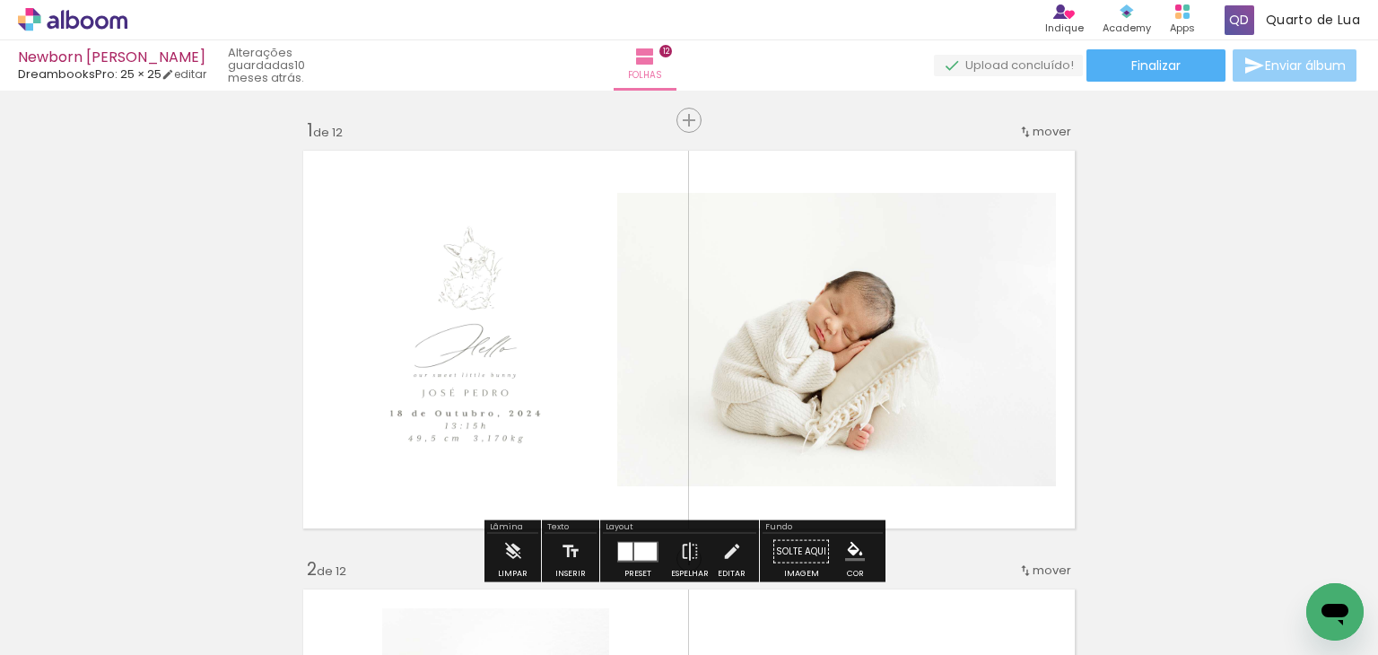
click at [1267, 72] on span "Enviar álbum" at bounding box center [1305, 65] width 81 height 13
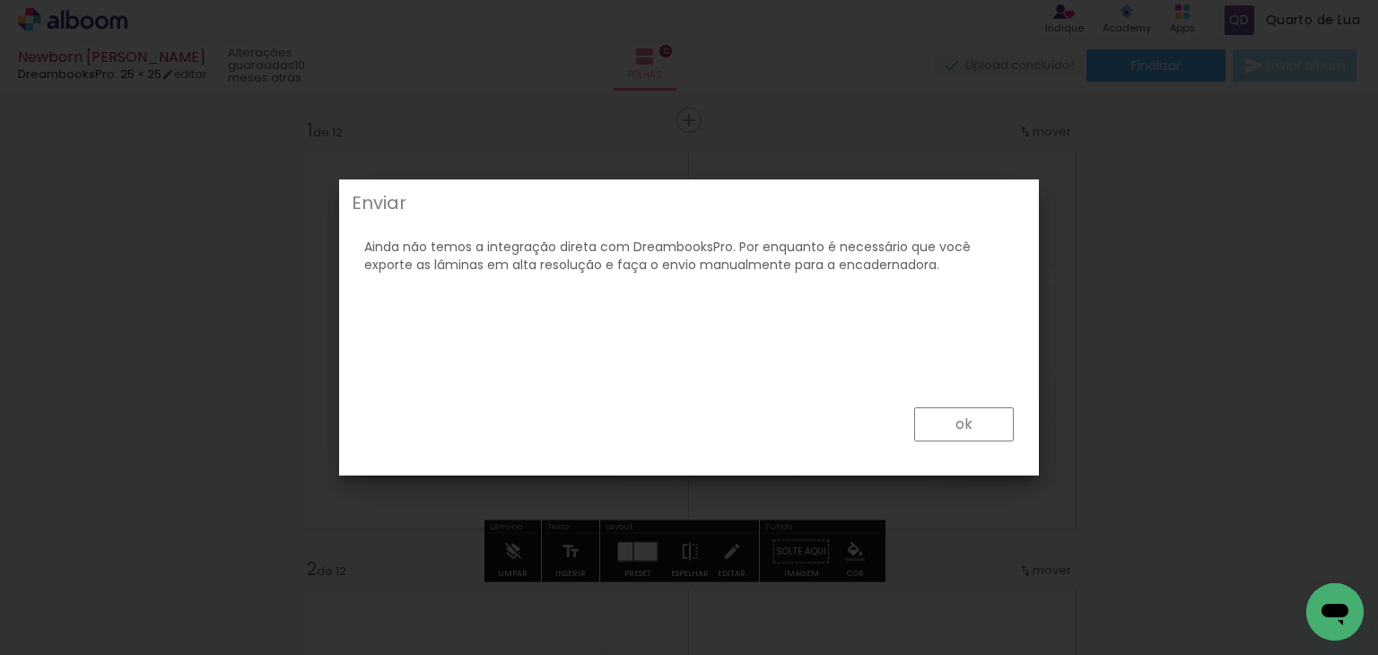
click at [0, 0] on slot "ok" at bounding box center [0, 0] width 0 height 0
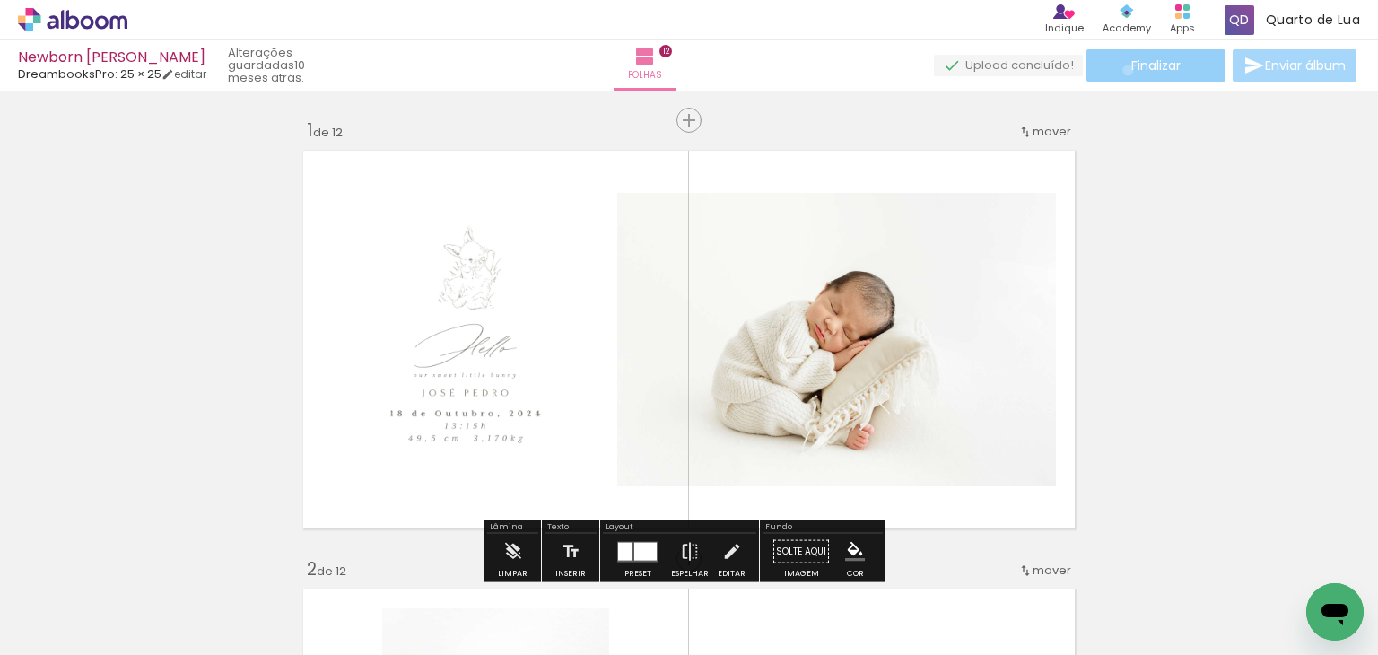
click at [1122, 69] on paper-button "Finalizar" at bounding box center [1156, 65] width 139 height 32
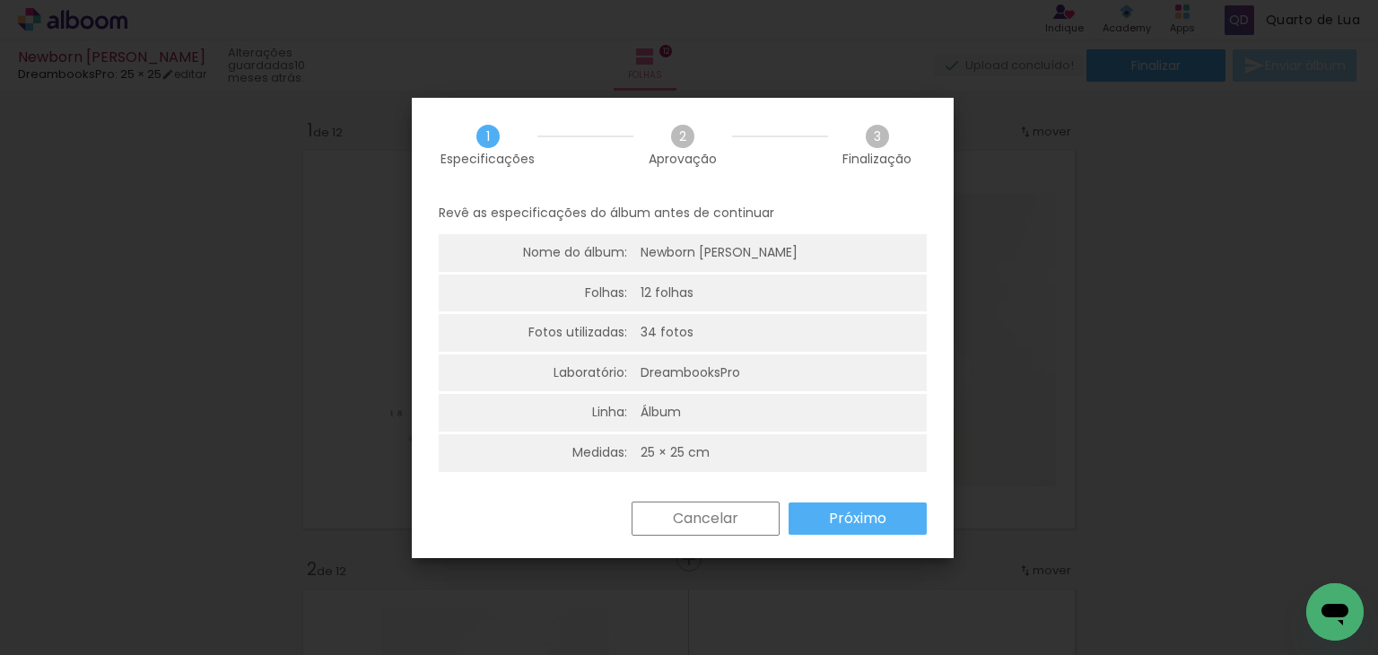
click at [0, 0] on slot "Próximo" at bounding box center [0, 0] width 0 height 0
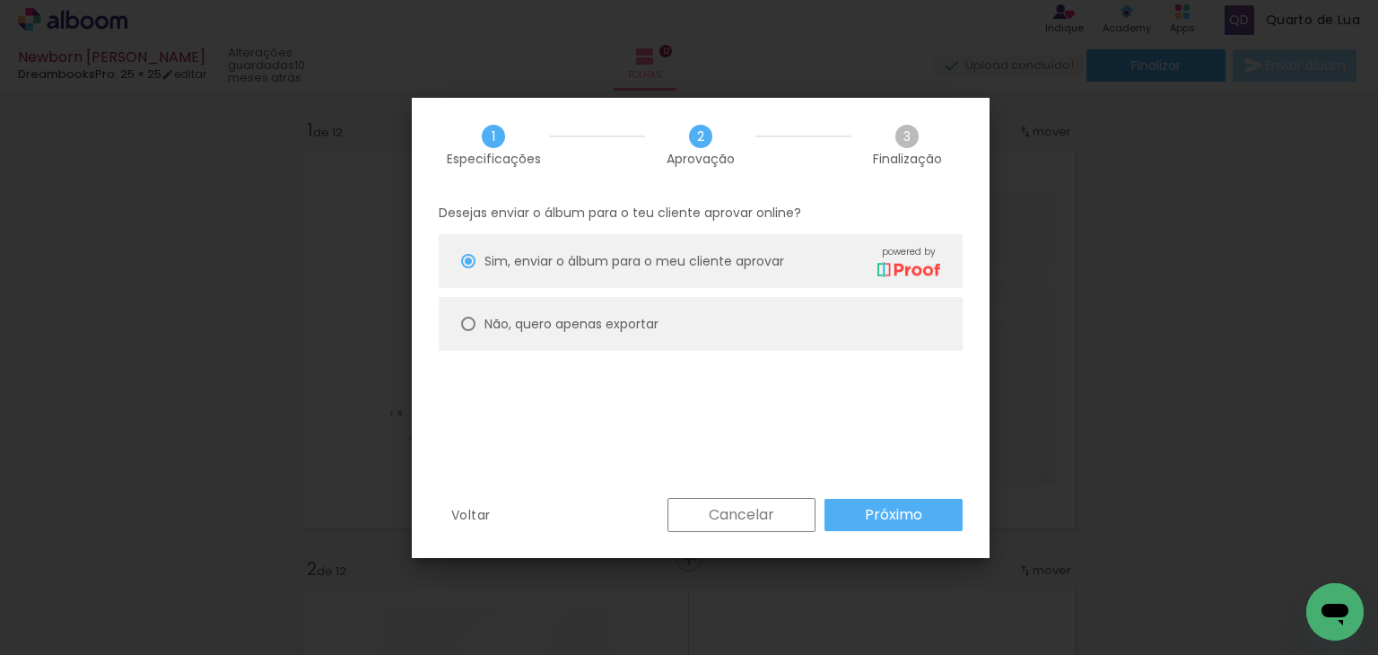
click at [714, 328] on paper-radio-button "Não, quero apenas exportar" at bounding box center [701, 324] width 524 height 54
type paper-radio-button "on"
click at [0, 0] on slot "Próximo" at bounding box center [0, 0] width 0 height 0
type input "Alta, 300 DPI"
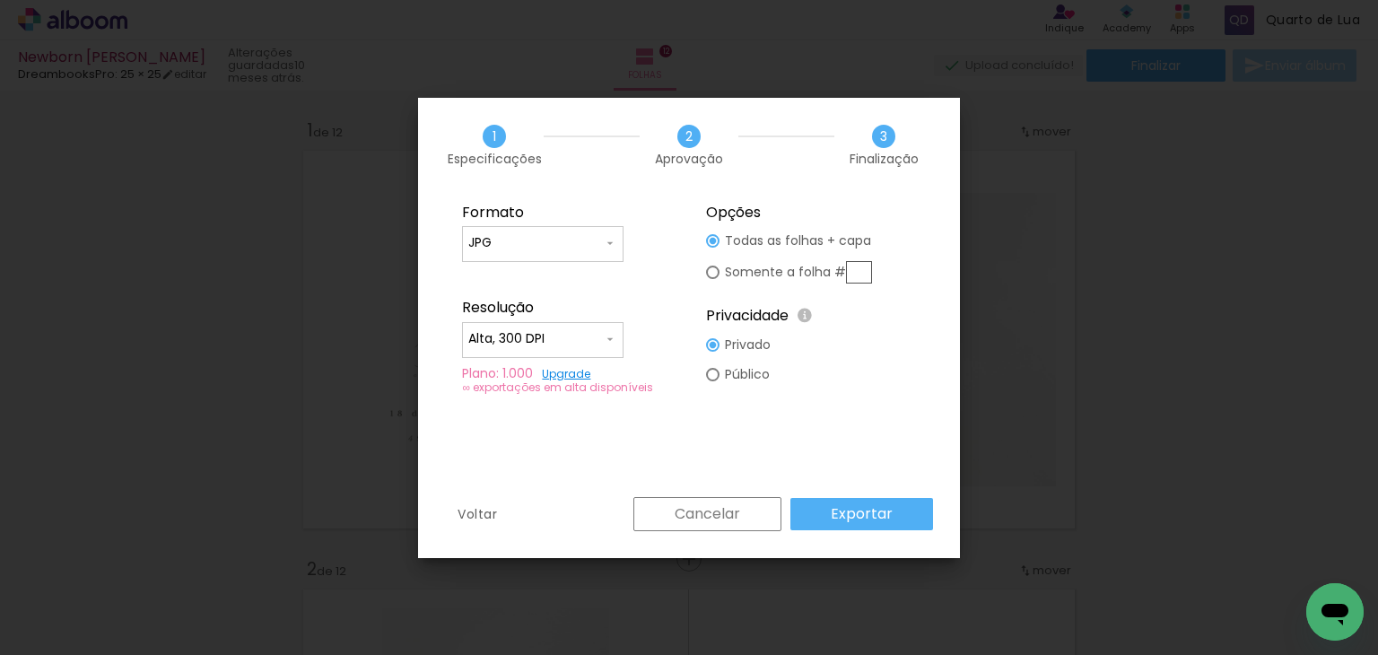
click at [0, 0] on slot "Exportar" at bounding box center [0, 0] width 0 height 0
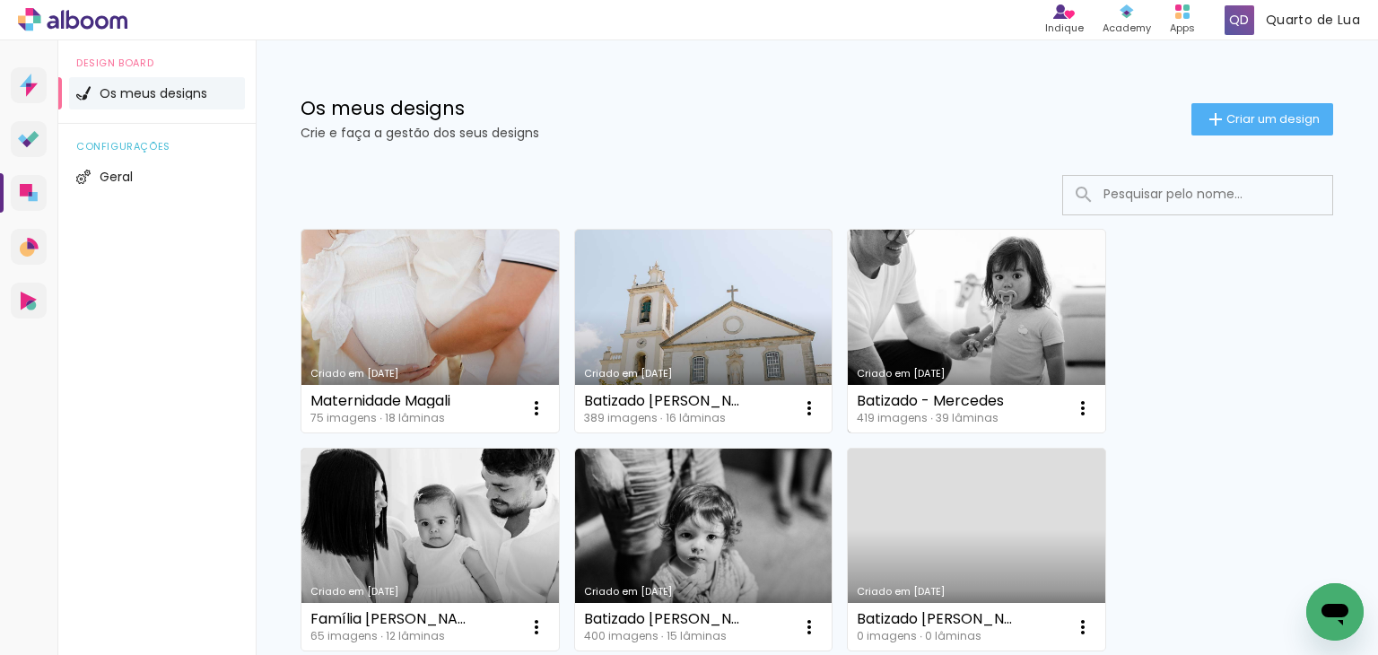
click at [904, 326] on link "Criado em [DATE]" at bounding box center [977, 331] width 258 height 203
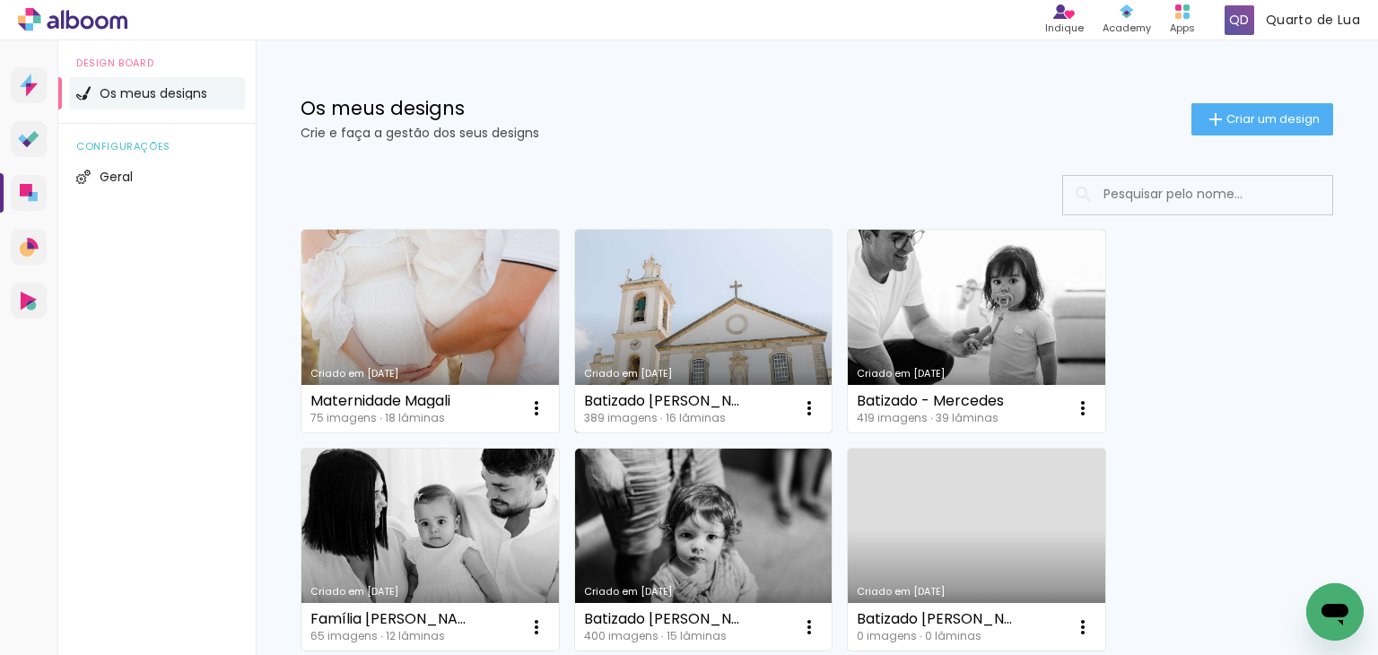
click at [713, 319] on link "Criado em [DATE]" at bounding box center [704, 331] width 258 height 203
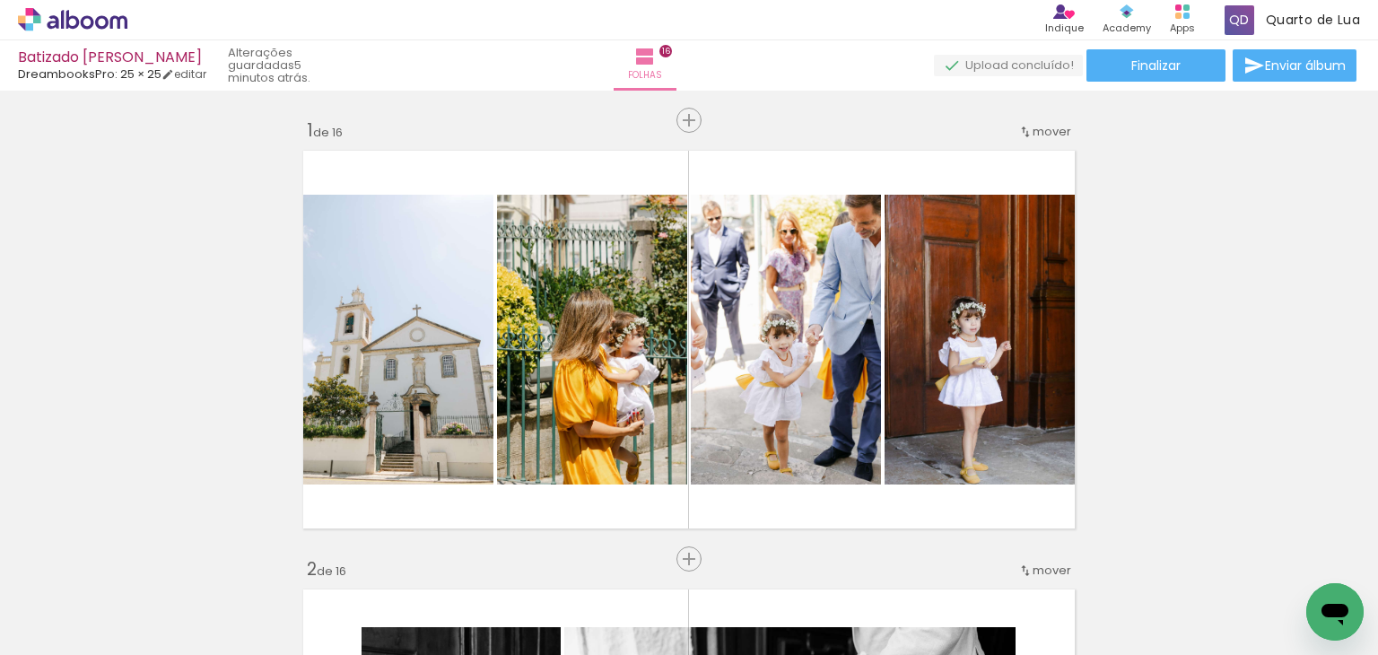
click at [1266, 70] on span "Enviar álbum" at bounding box center [1305, 65] width 81 height 13
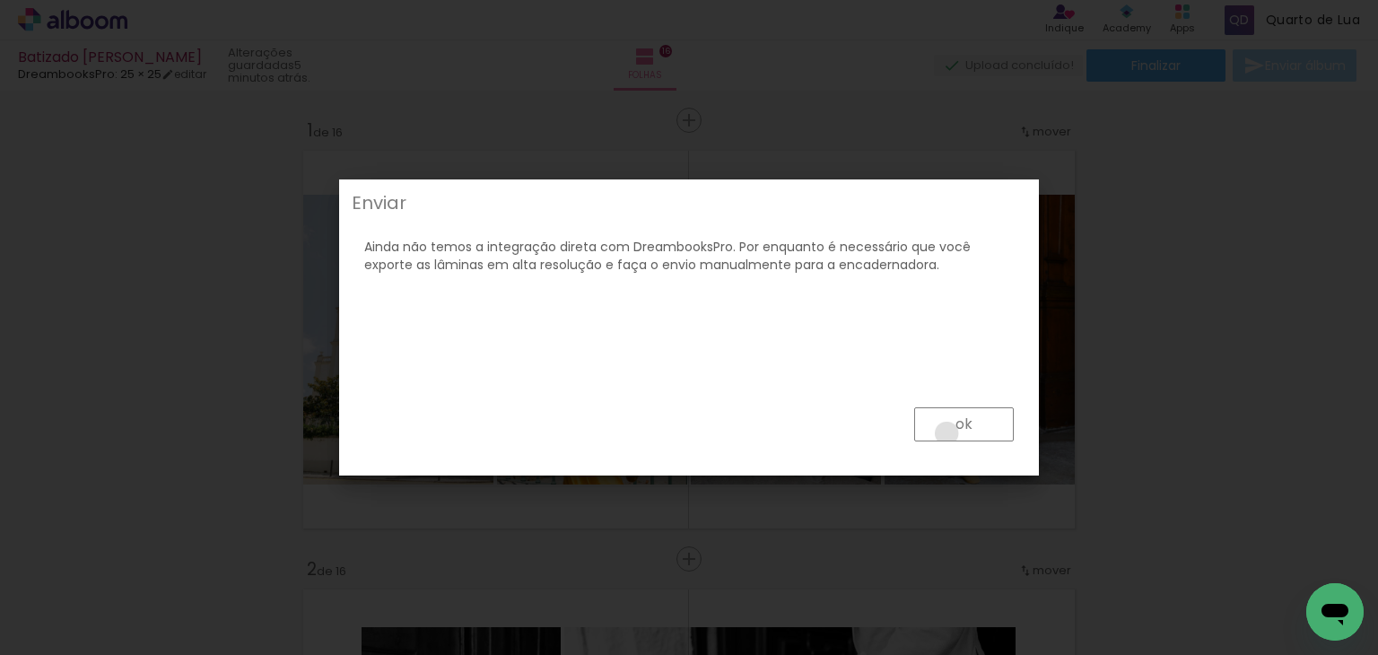
click at [0, 0] on paper-button "ok" at bounding box center [0, 0] width 0 height 0
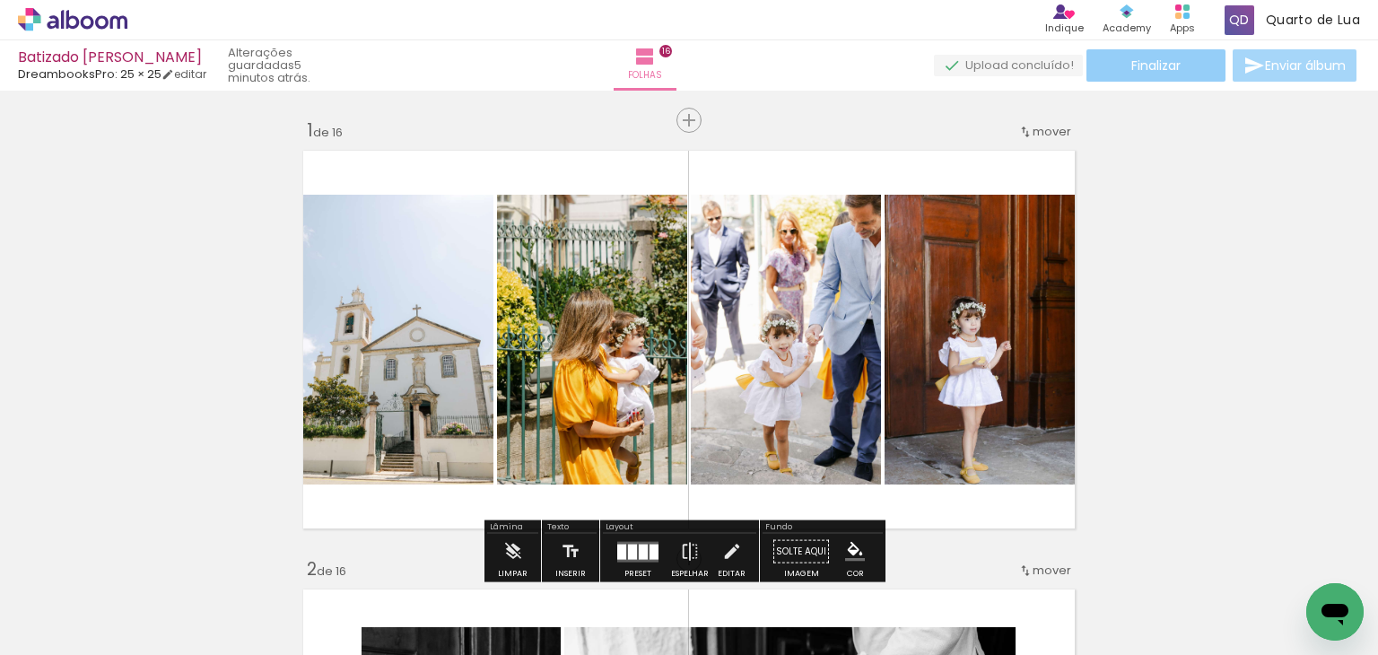
click at [1121, 79] on paper-button "Finalizar" at bounding box center [1156, 65] width 139 height 32
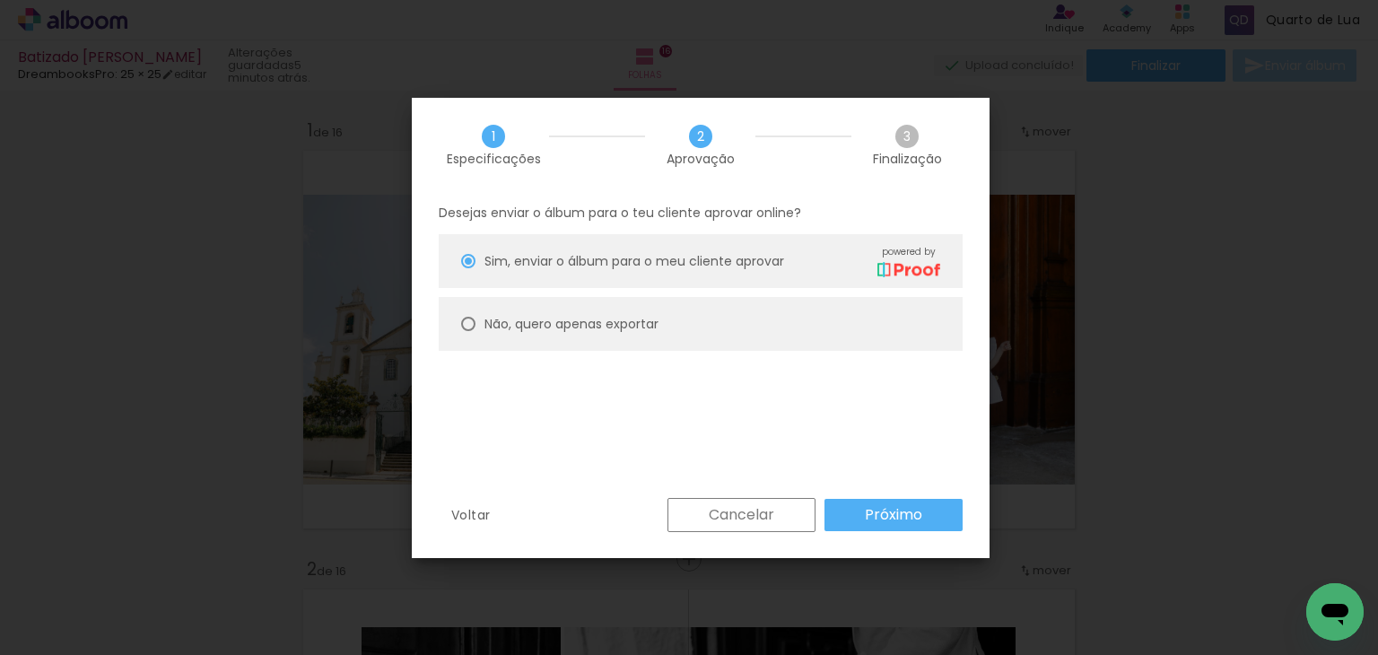
click at [0, 0] on paper-button "Próximo" at bounding box center [0, 0] width 0 height 0
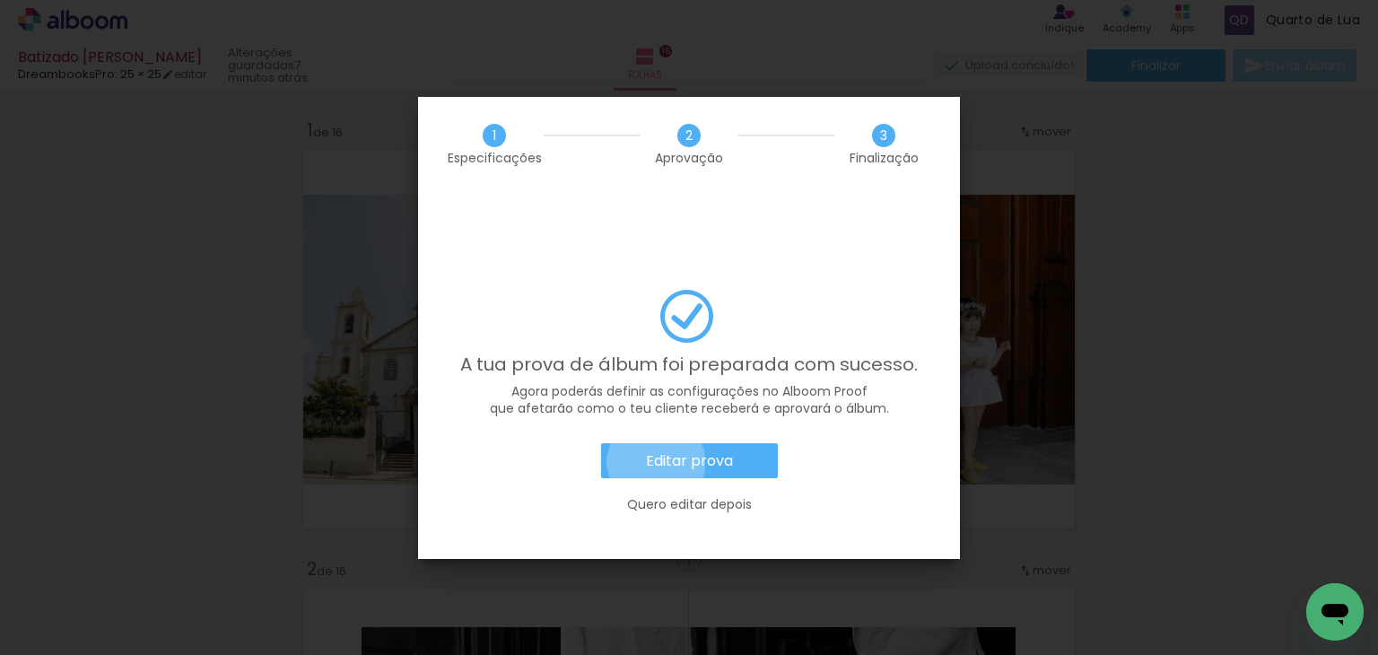
click at [0, 0] on slot "Editar prova" at bounding box center [0, 0] width 0 height 0
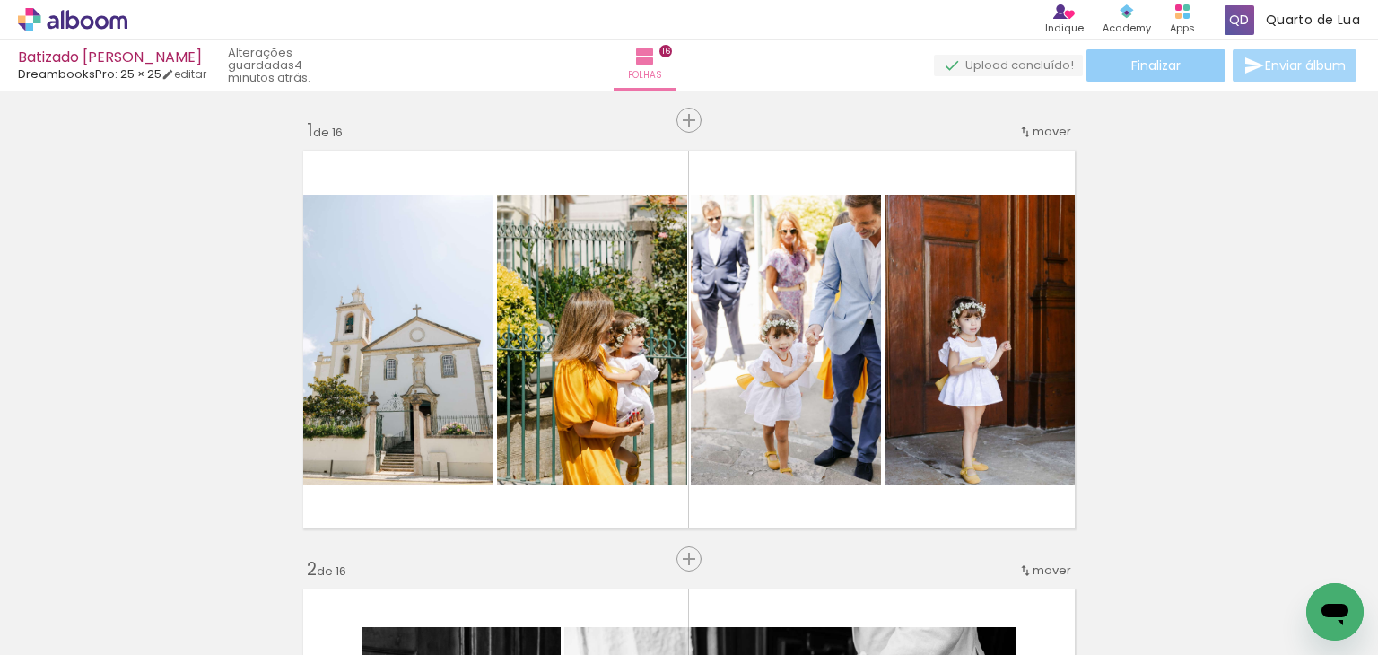
click at [1184, 62] on paper-button "Finalizar" at bounding box center [1156, 65] width 139 height 32
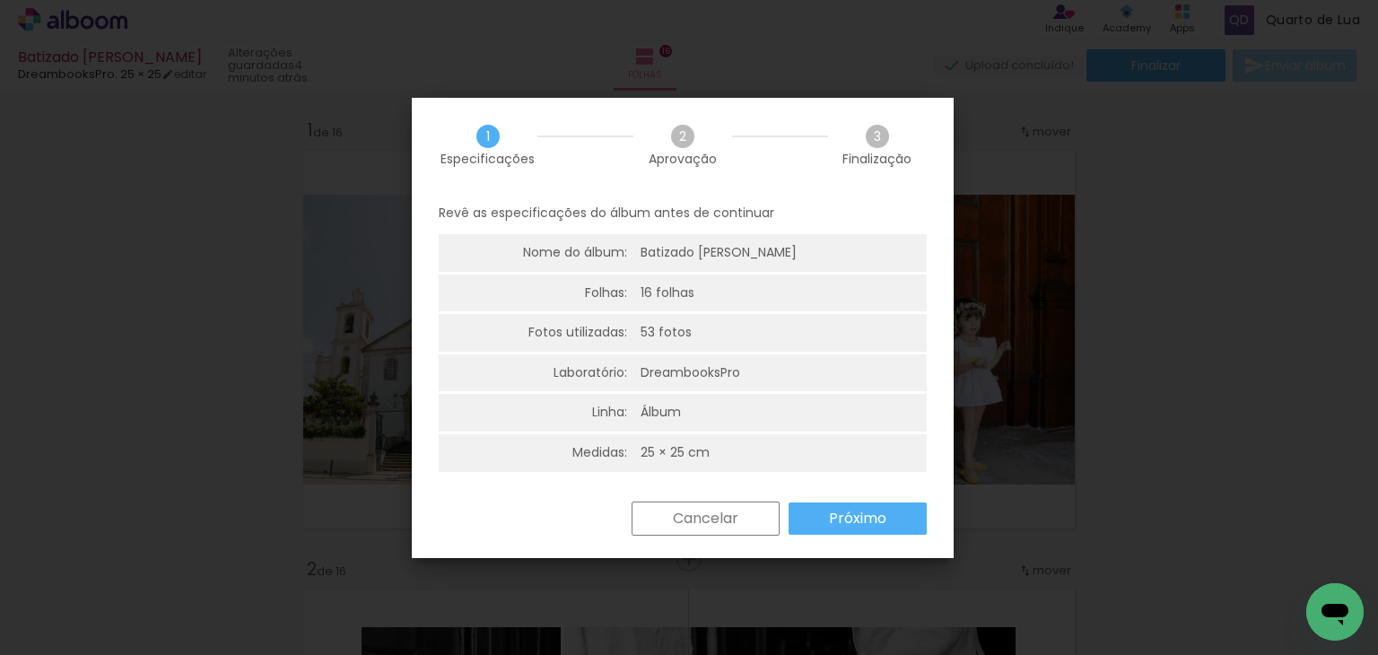
click at [844, 503] on paper-button "Próximo" at bounding box center [858, 518] width 138 height 32
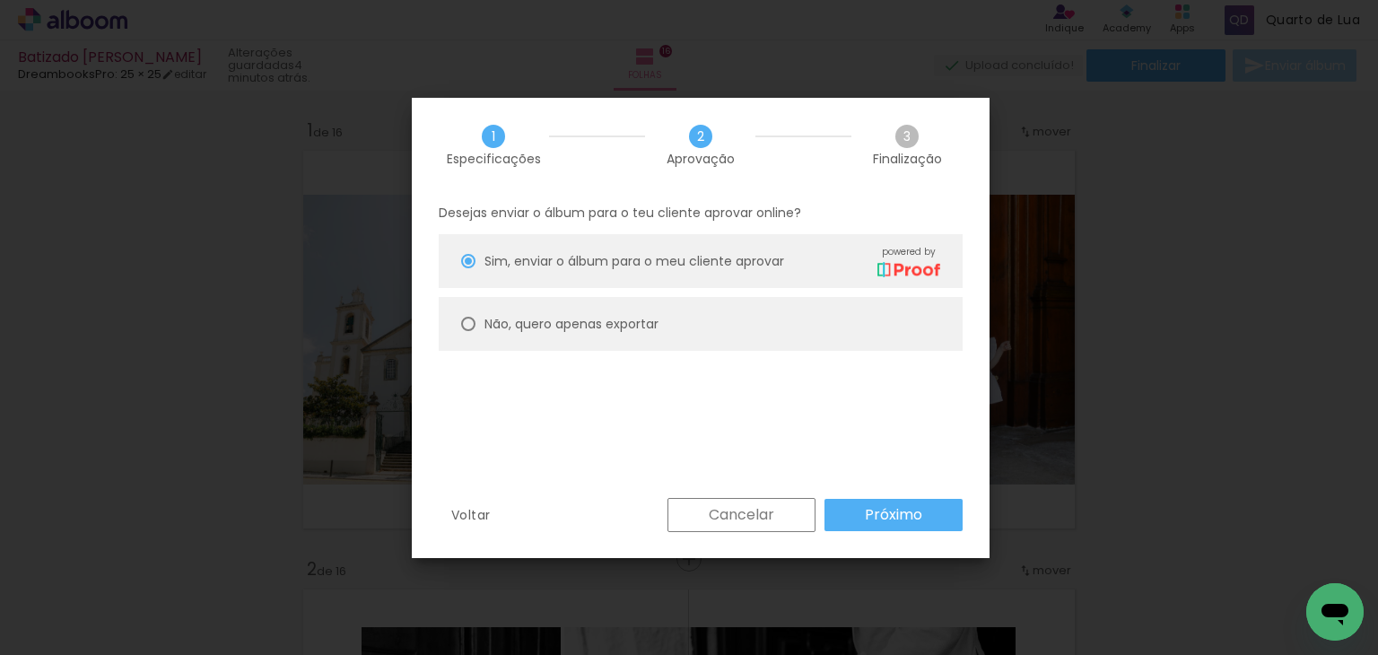
click at [860, 519] on paper-button "Próximo" at bounding box center [894, 515] width 138 height 32
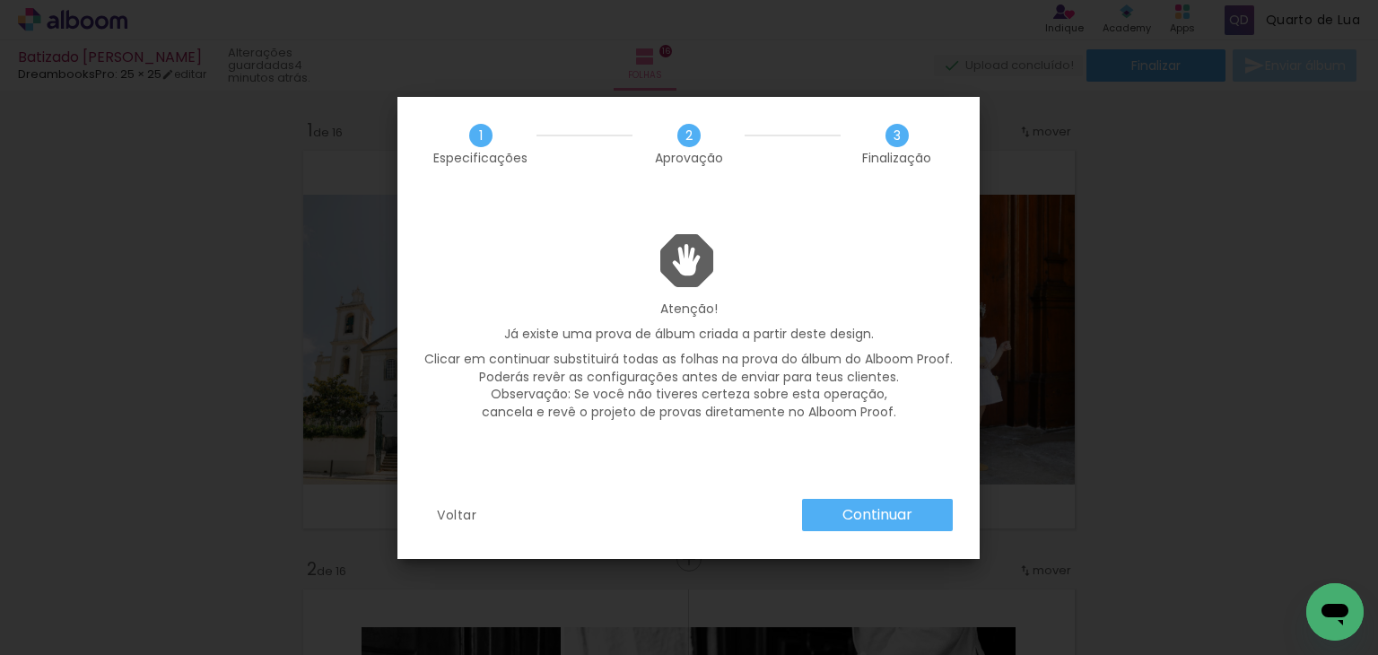
click at [0, 0] on slot "Continuar" at bounding box center [0, 0] width 0 height 0
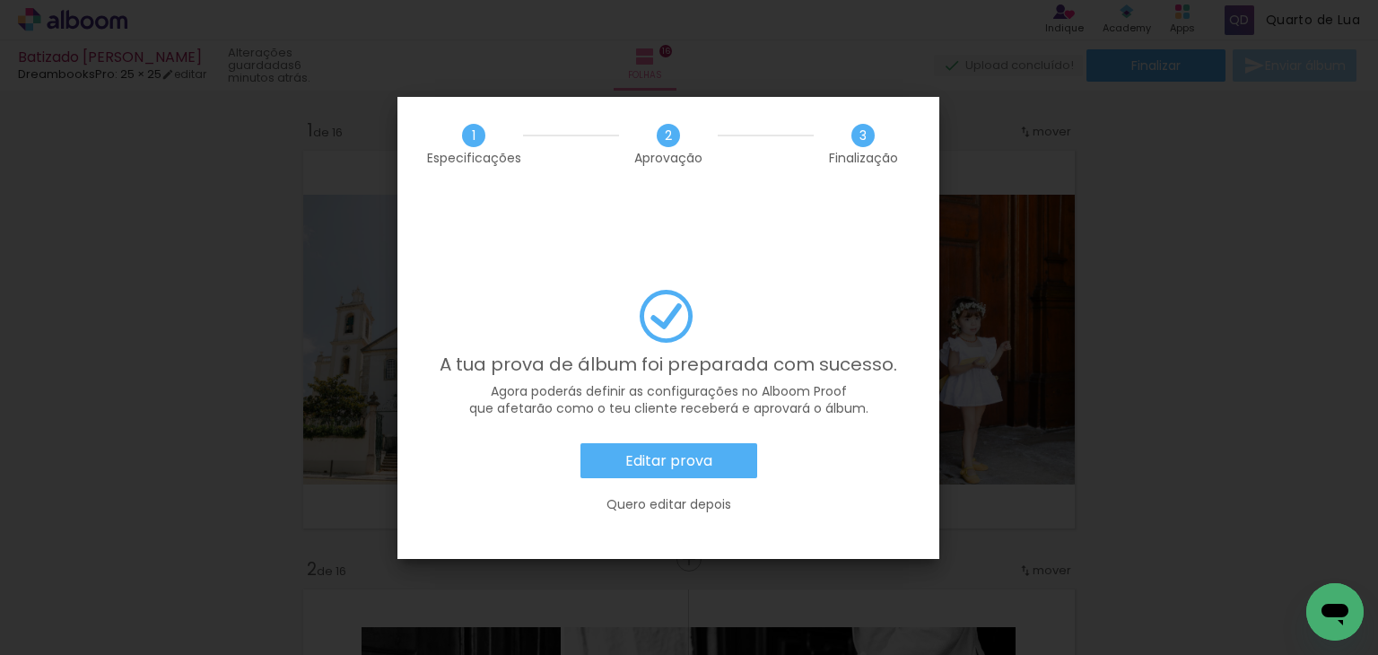
click at [0, 0] on slot "Editar prova" at bounding box center [0, 0] width 0 height 0
